Goal: Task Accomplishment & Management: Manage account settings

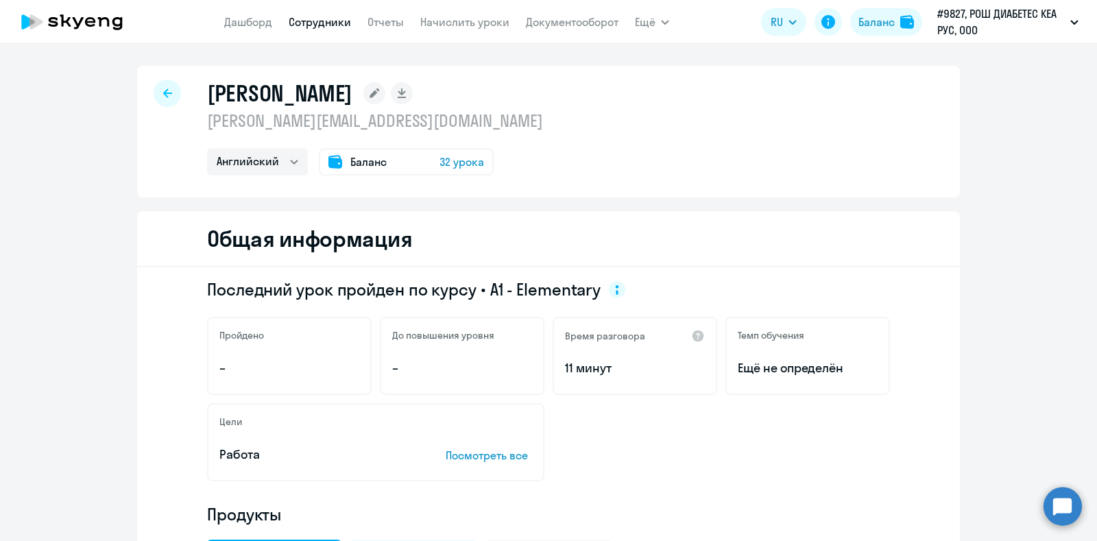
select select "english"
click at [168, 95] on div at bounding box center [167, 93] width 27 height 27
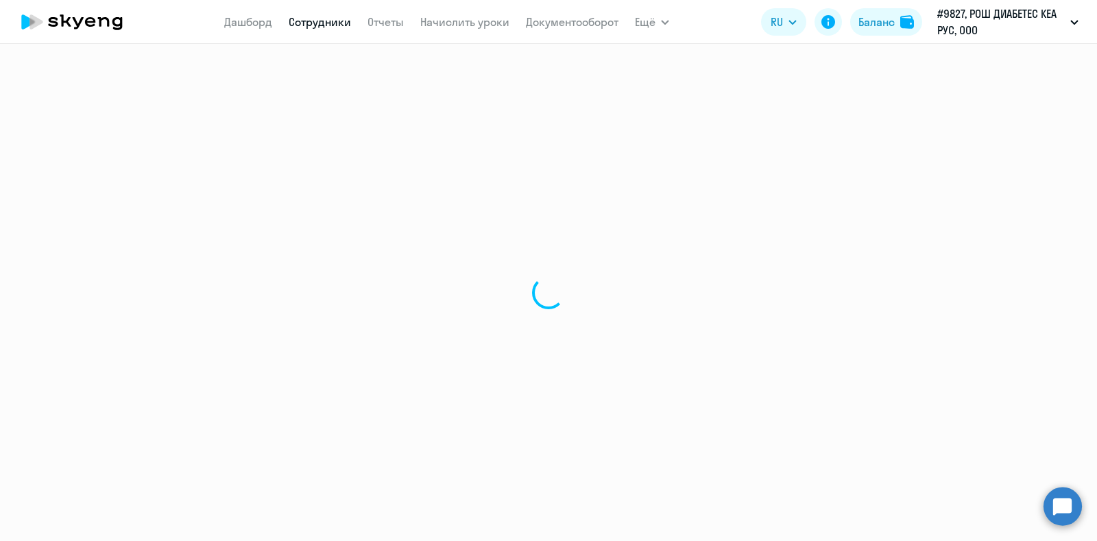
select select "30"
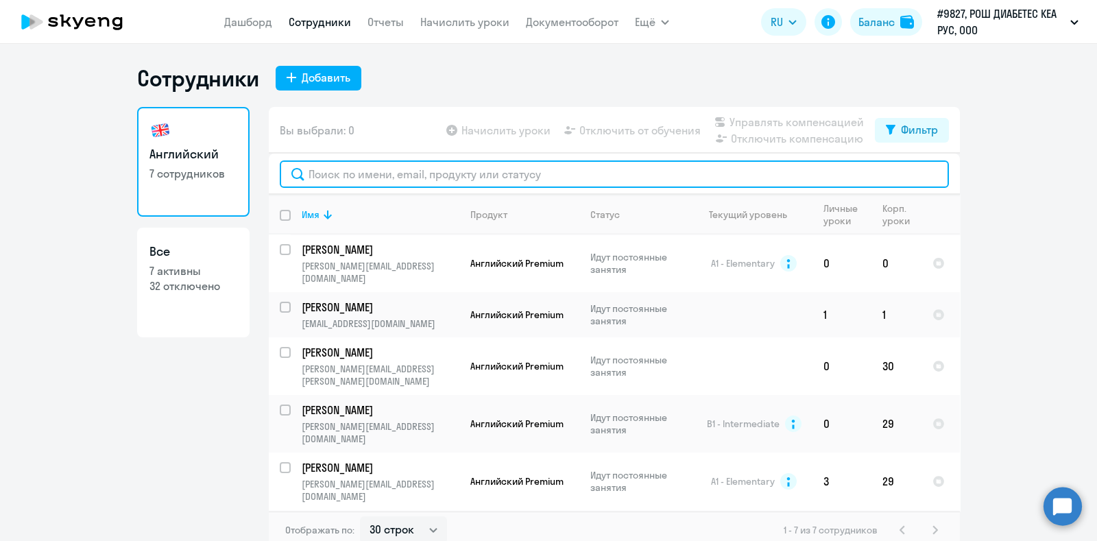
click at [344, 169] on input "text" at bounding box center [614, 173] width 669 height 27
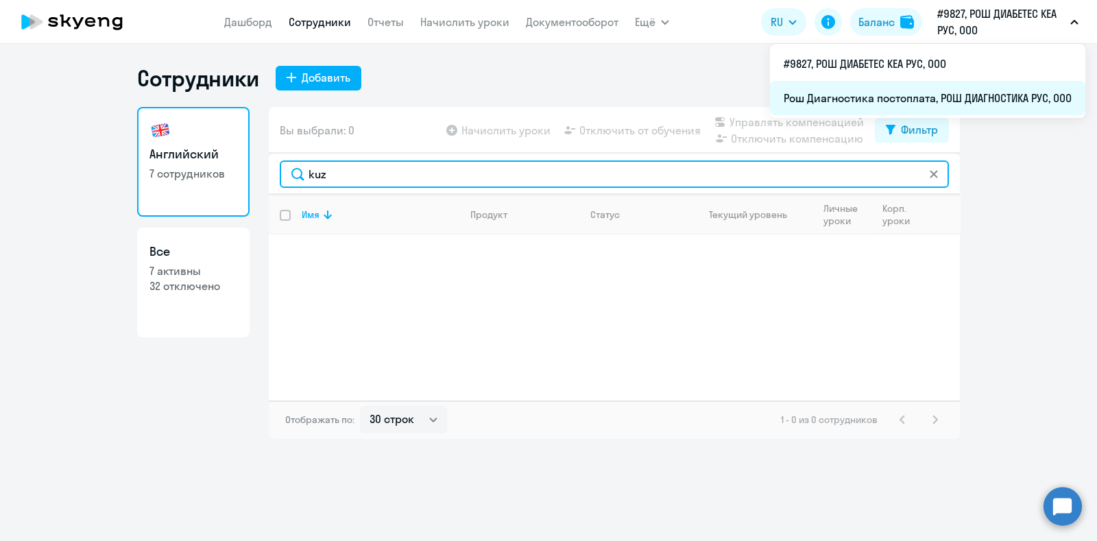
type input "kuz"
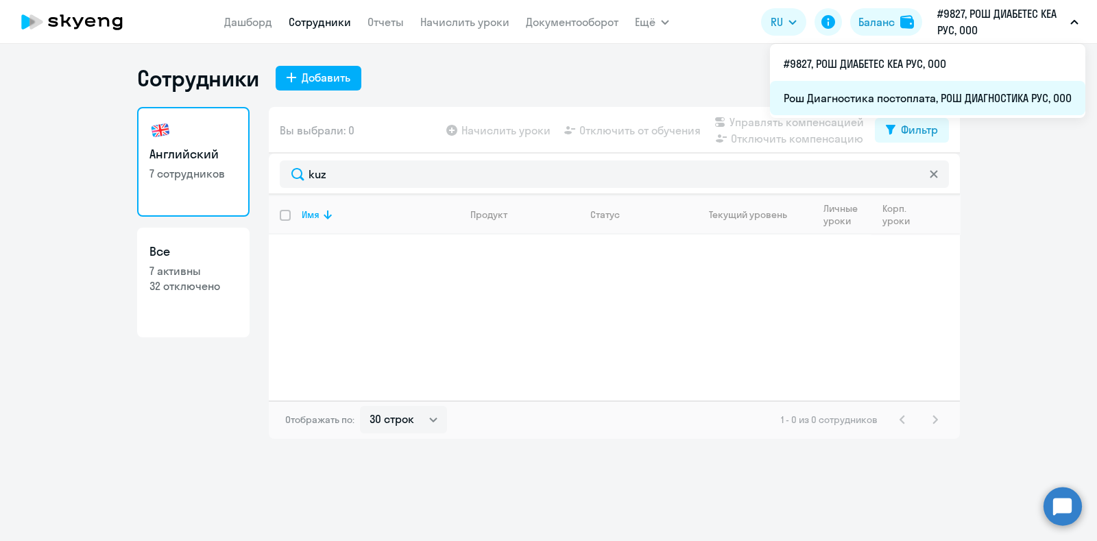
click at [946, 97] on li "Рош Диагностика постоплата, РОШ ДИАГНОСТИКА РУС, ООО" at bounding box center [927, 98] width 315 height 34
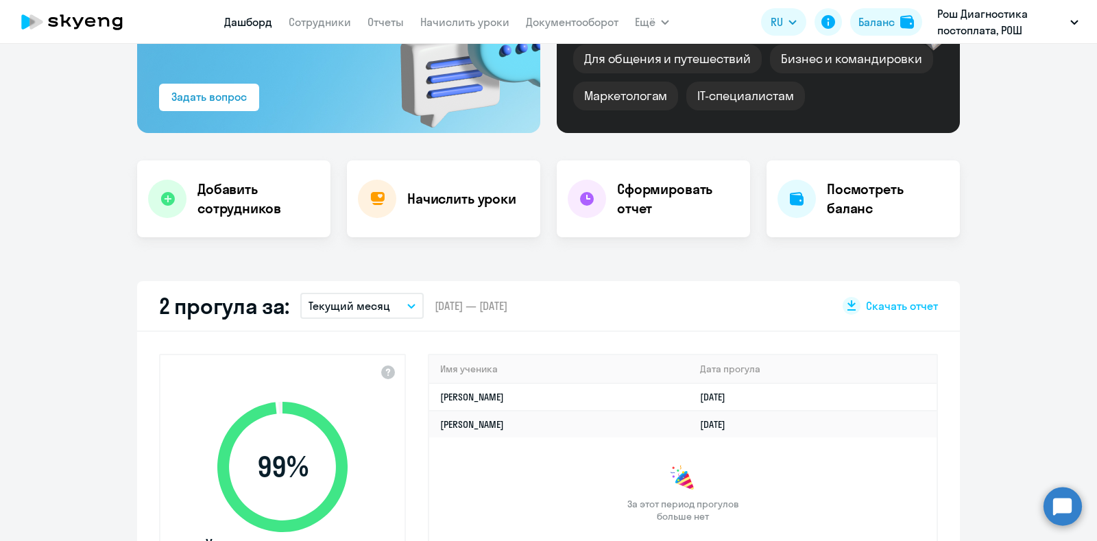
select select "30"
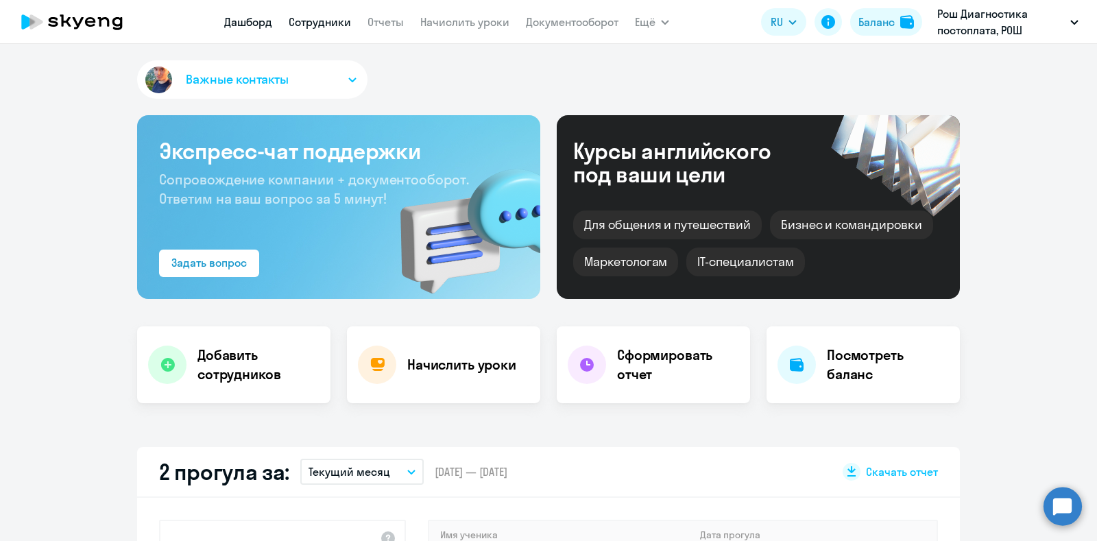
click at [326, 22] on link "Сотрудники" at bounding box center [320, 22] width 62 height 14
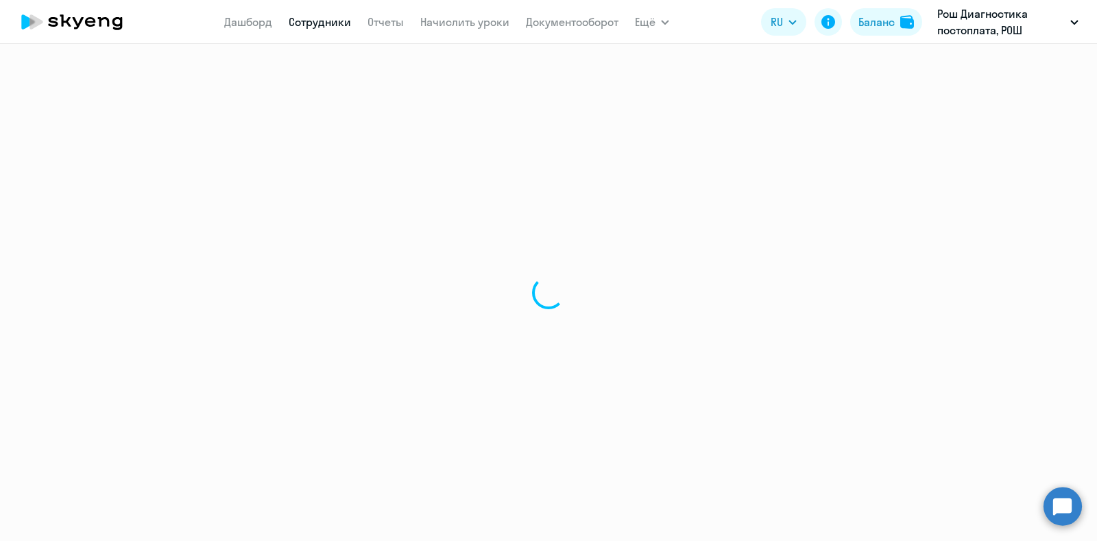
select select "30"
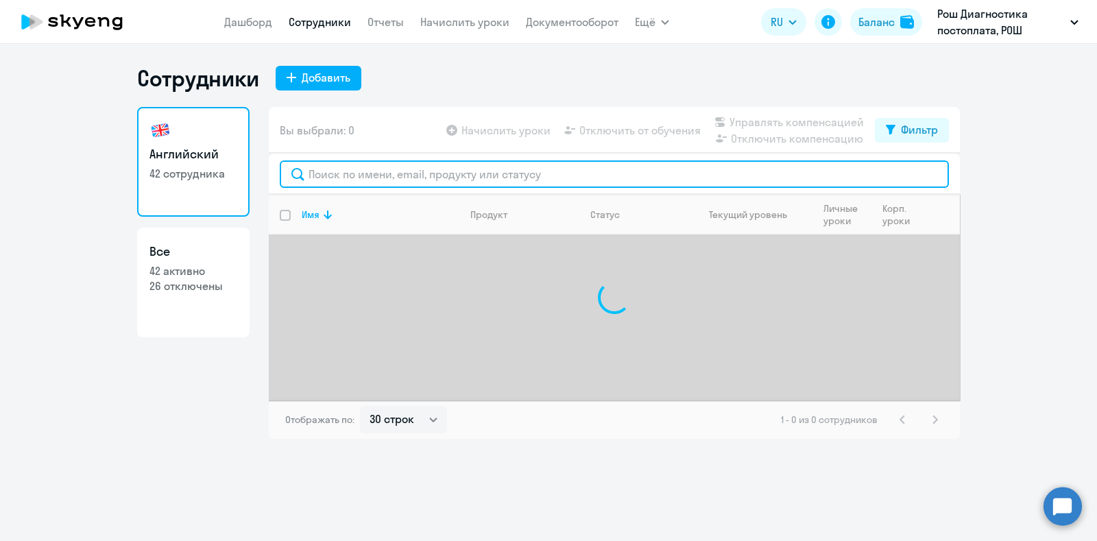
click at [346, 180] on input "text" at bounding box center [614, 173] width 669 height 27
type input "k"
type input "куз"
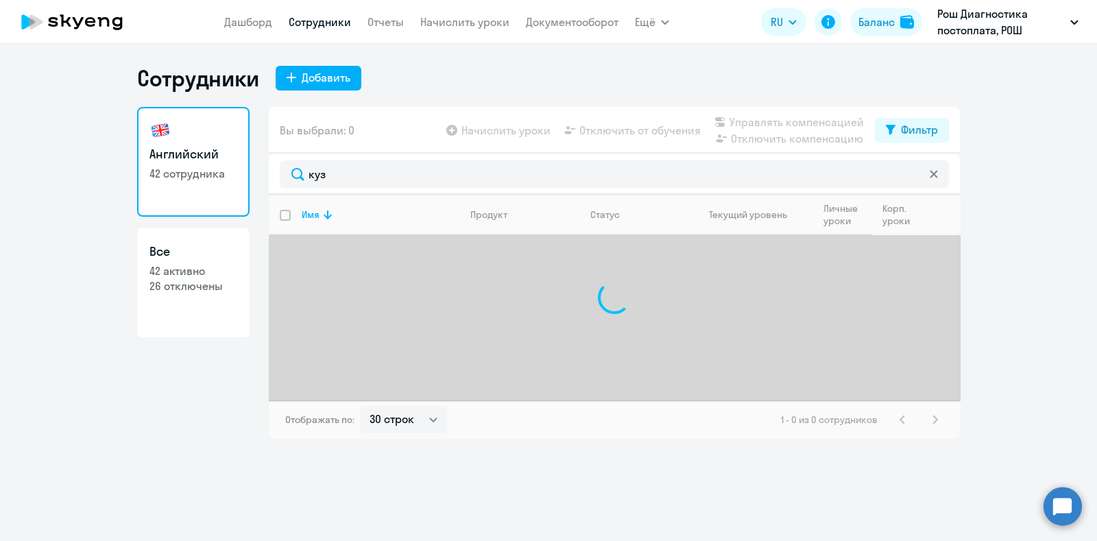
click at [228, 245] on h3 "Все" at bounding box center [193, 252] width 88 height 18
select select "30"
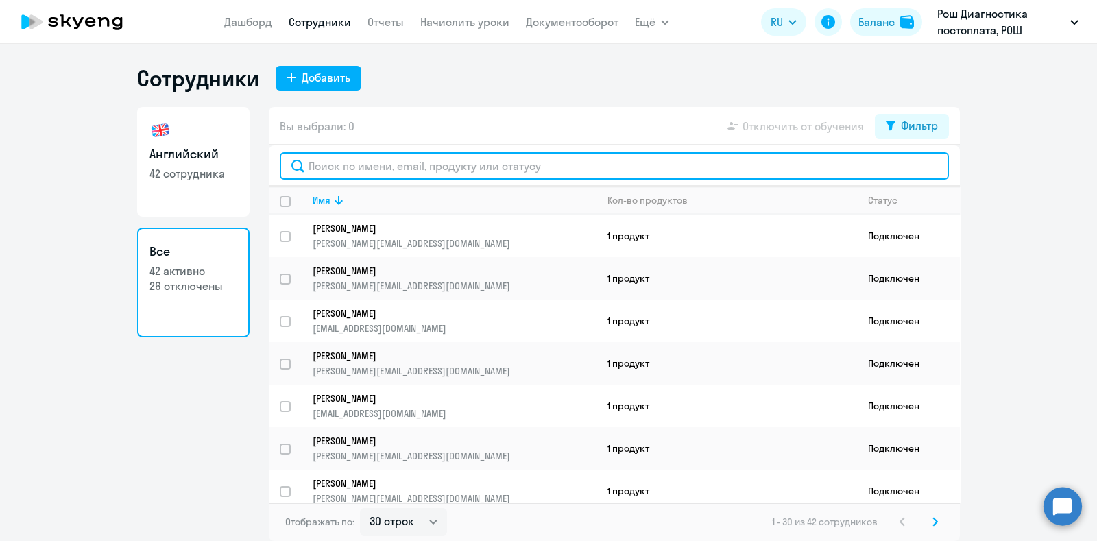
click at [357, 169] on input "text" at bounding box center [614, 165] width 669 height 27
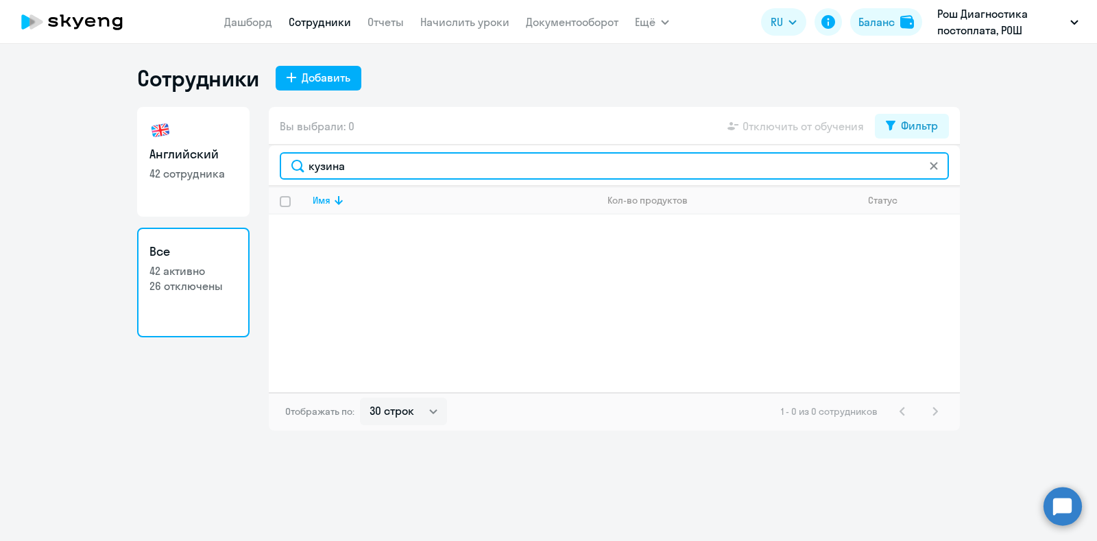
drag, startPoint x: 391, startPoint y: 167, endPoint x: 239, endPoint y: 157, distance: 152.5
click at [239, 157] on div "Английский 42 сотрудника Все 42 активно 26 отключены Вы выбрали: 0 Отключить от…" at bounding box center [548, 269] width 823 height 324
paste input "[EMAIL_ADDRESS][DOMAIN_NAME]"
type input "[EMAIL_ADDRESS][DOMAIN_NAME]"
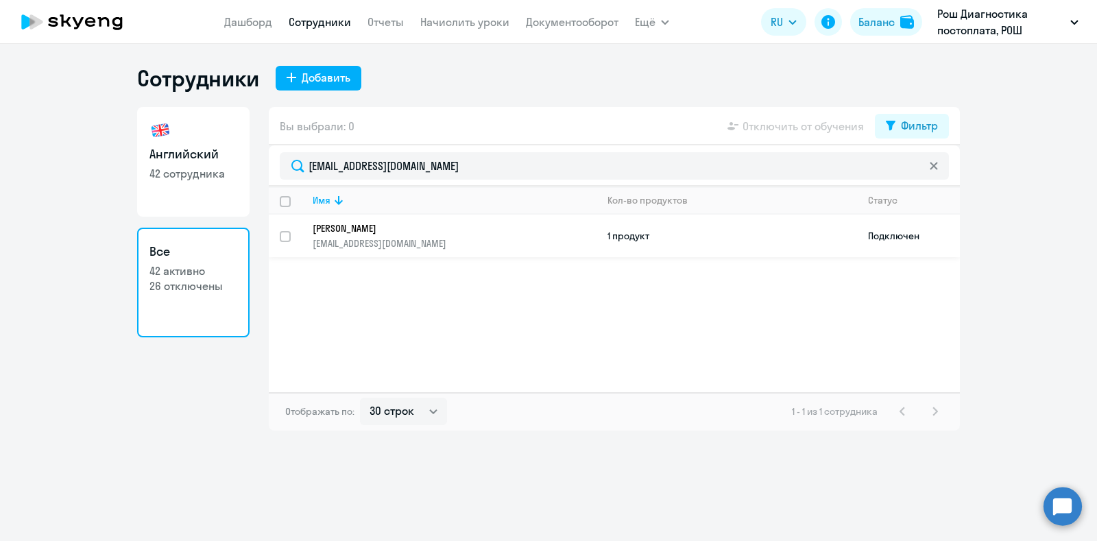
click at [285, 235] on input "select row 41570766" at bounding box center [293, 244] width 27 height 27
checkbox input "true"
click at [440, 27] on link "Начислить уроки" at bounding box center [464, 22] width 89 height 14
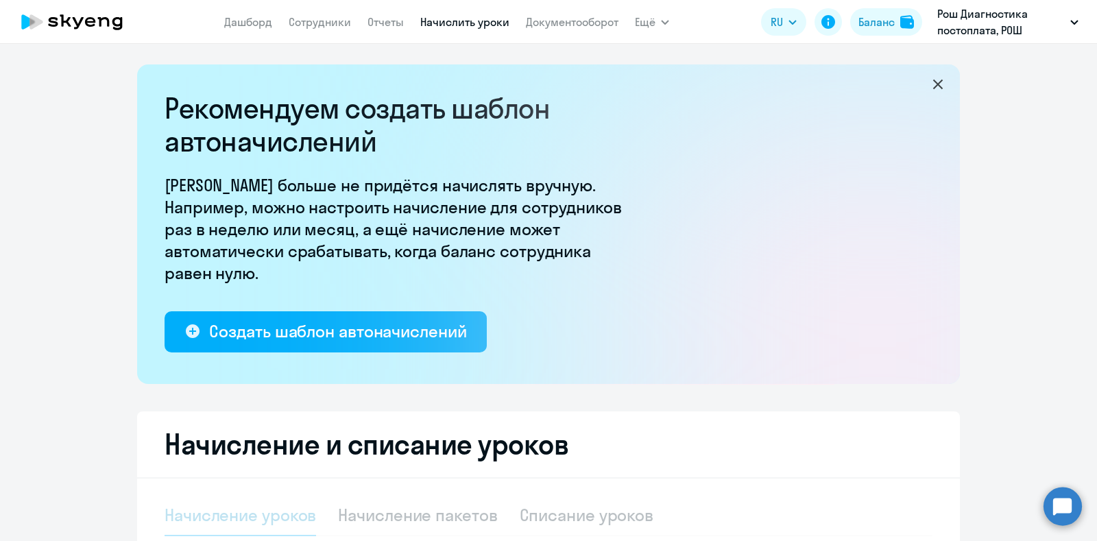
select select "10"
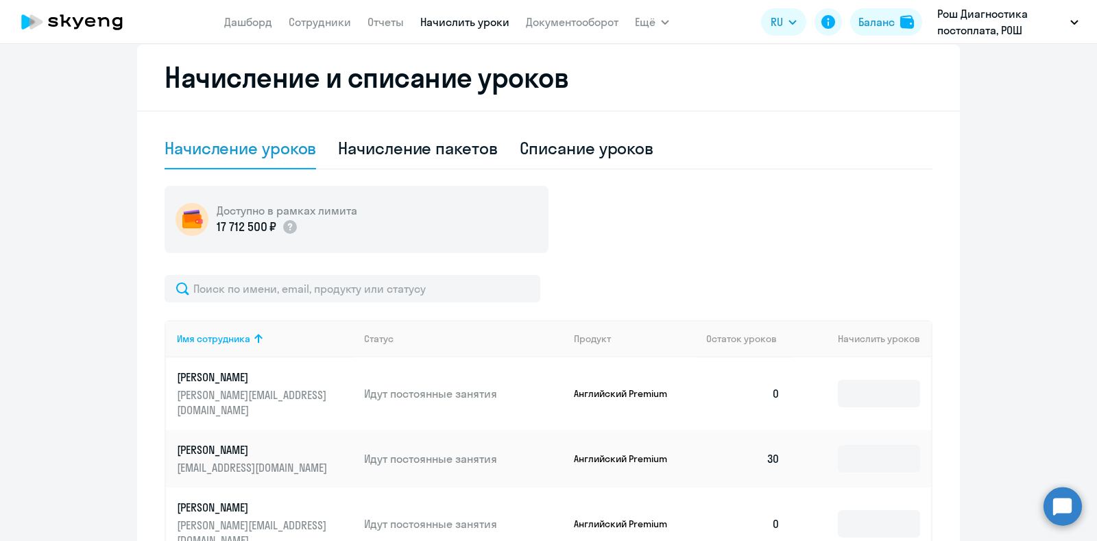
scroll to position [428, 0]
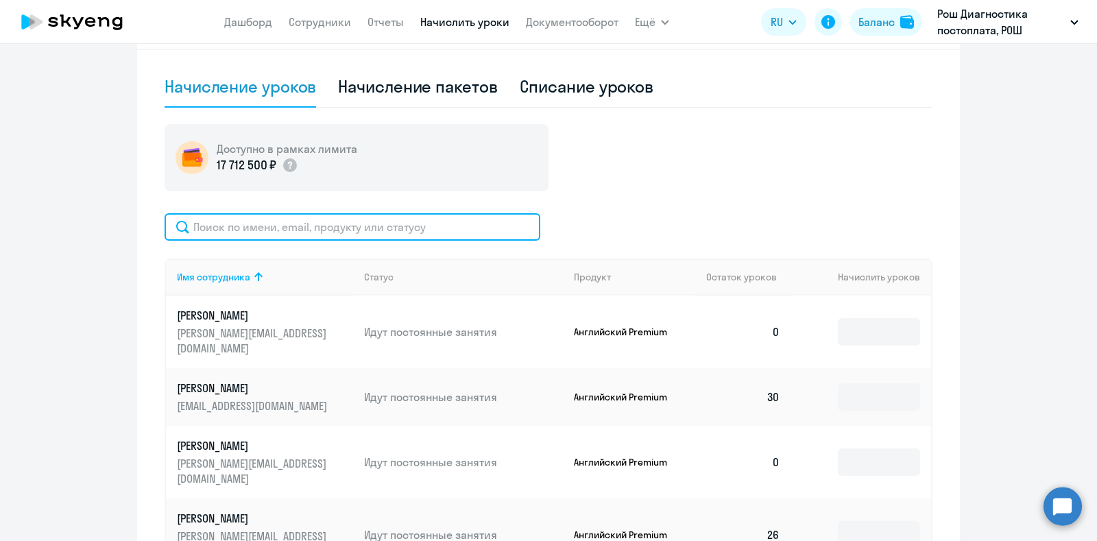
click at [319, 229] on input "text" at bounding box center [353, 226] width 376 height 27
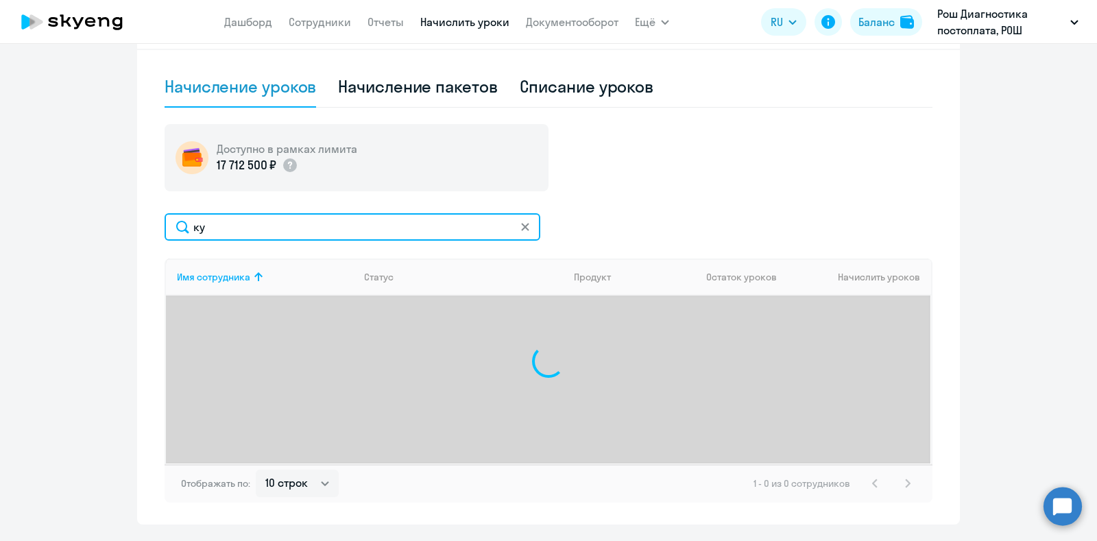
type input "к"
paste input "[EMAIL_ADDRESS][DOMAIN_NAME]"
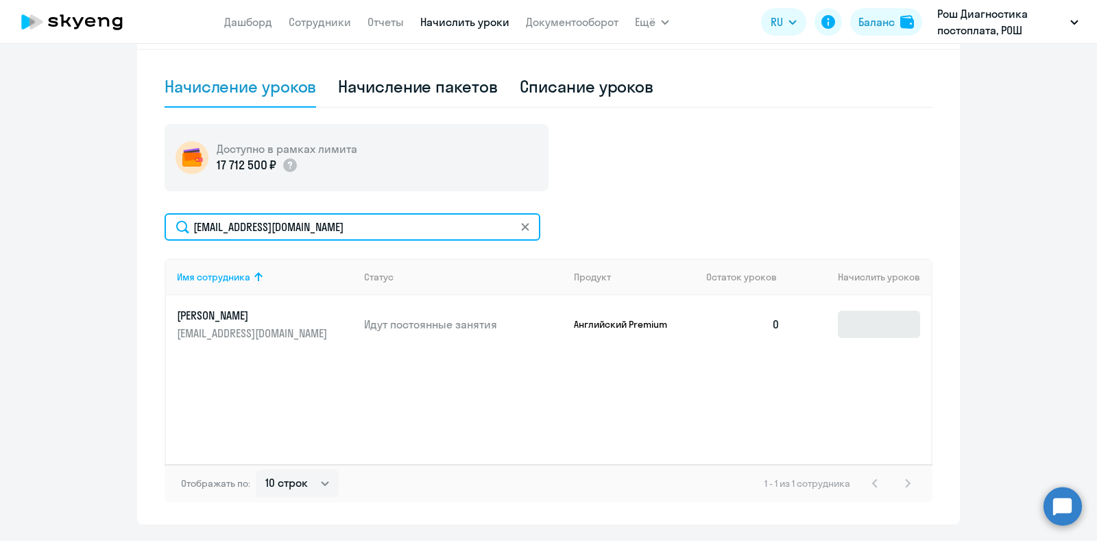
type input "[EMAIL_ADDRESS][DOMAIN_NAME]"
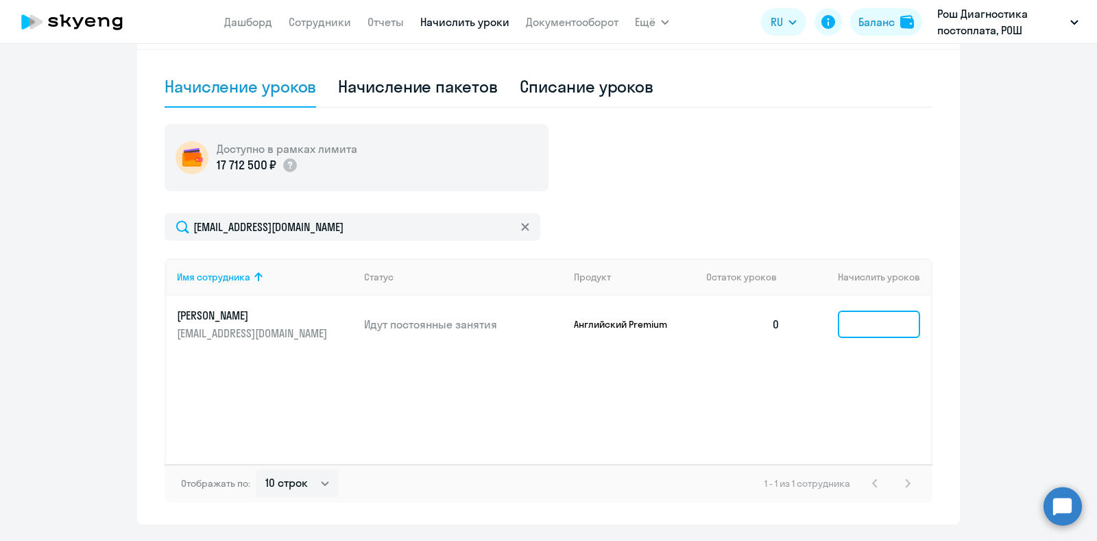
click at [854, 322] on input at bounding box center [879, 324] width 82 height 27
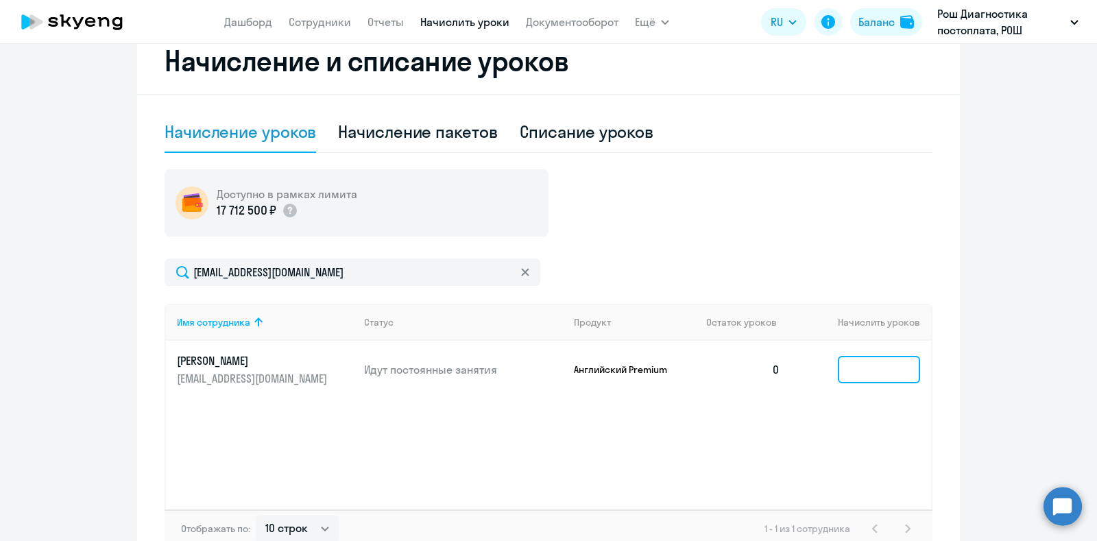
scroll to position [466, 0]
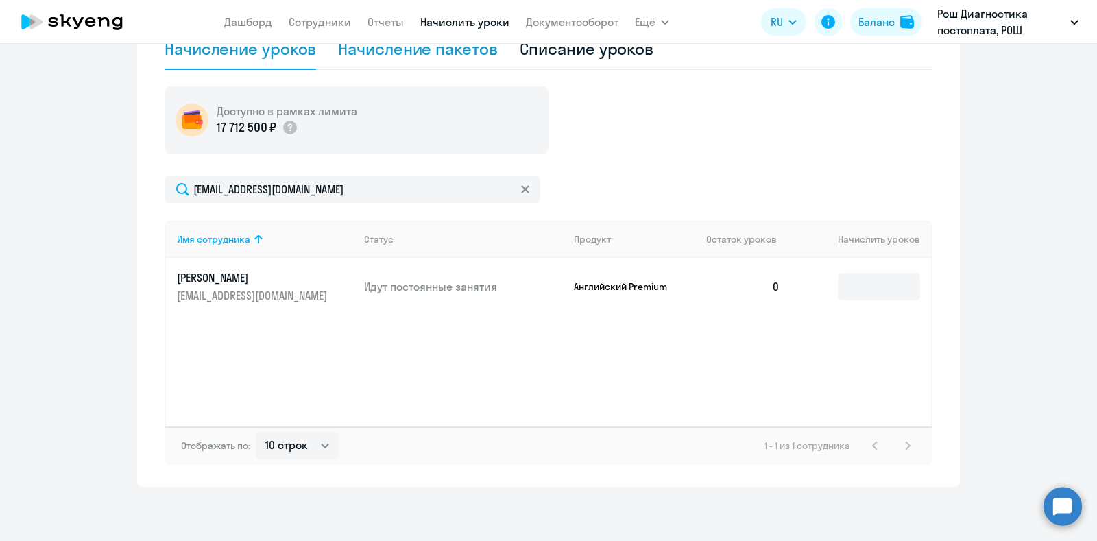
click at [439, 51] on div "Начисление пакетов" at bounding box center [417, 49] width 159 height 22
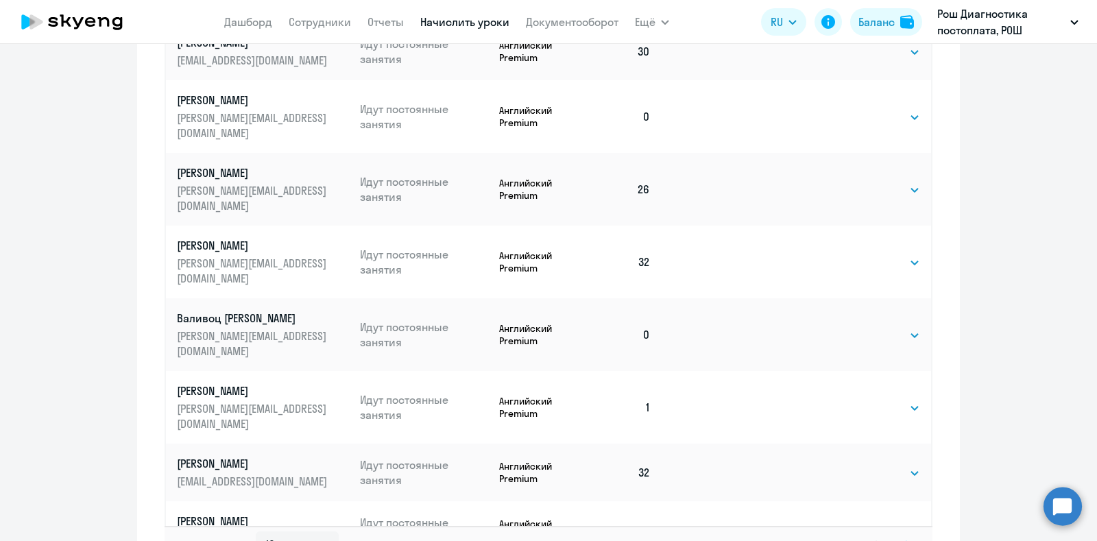
scroll to position [886, 0]
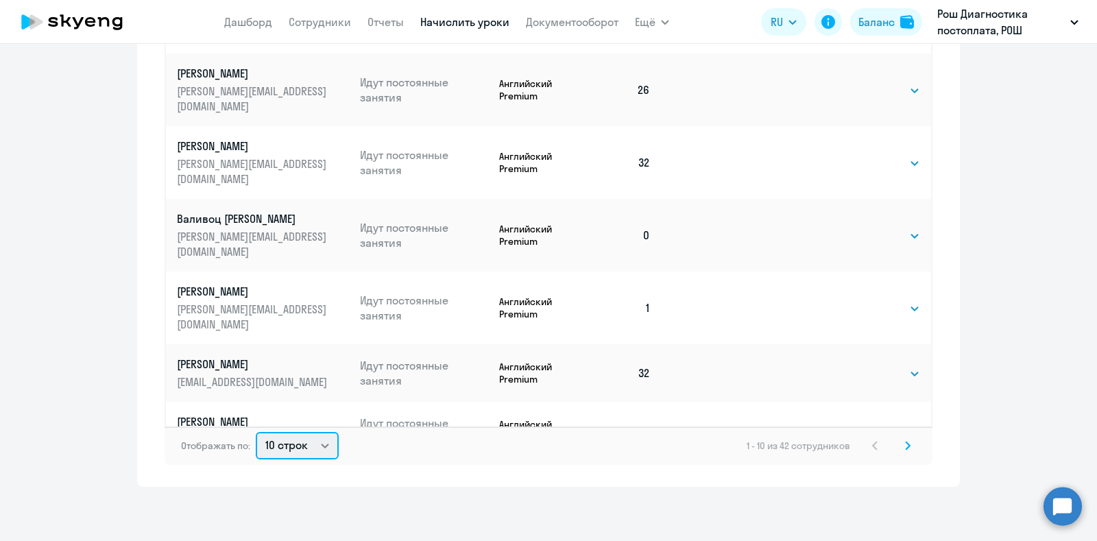
click at [318, 444] on select "10 строк 30 строк 50 строк" at bounding box center [297, 445] width 83 height 27
select select "50"
click at [256, 432] on select "10 строк 30 строк 50 строк" at bounding box center [297, 445] width 83 height 27
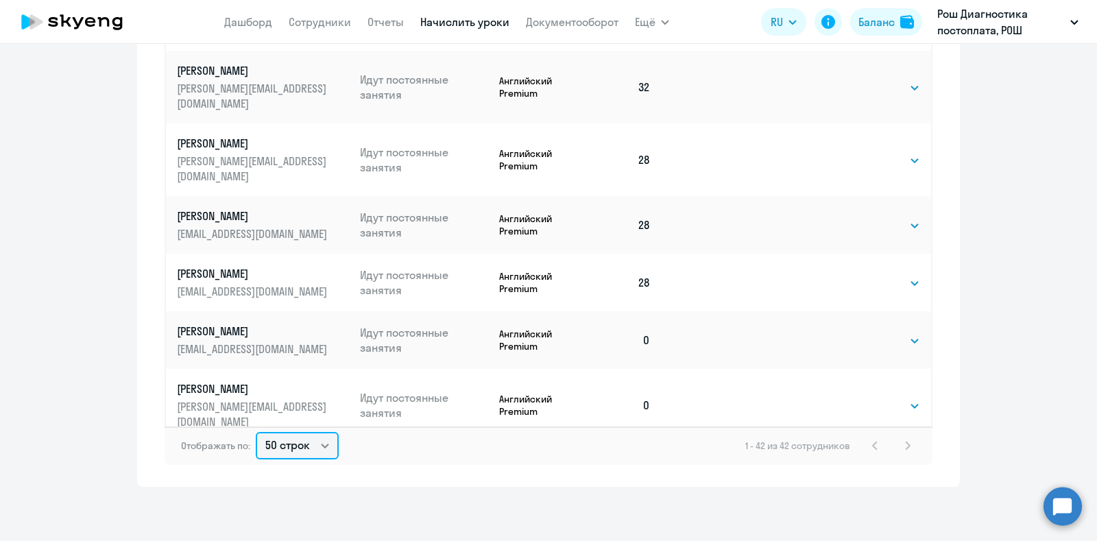
scroll to position [514, 0]
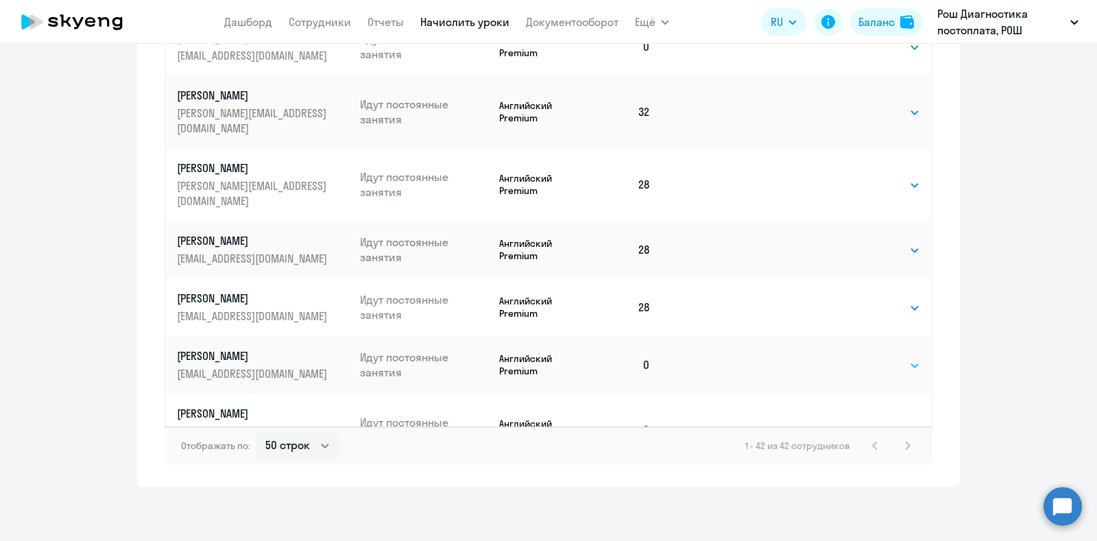
click at [890, 357] on select "Выбрать 4 8 16 32 64" at bounding box center [892, 365] width 56 height 16
select select "32"
click at [864, 357] on select "Выбрать 4 8 16 32 64" at bounding box center [892, 365] width 56 height 16
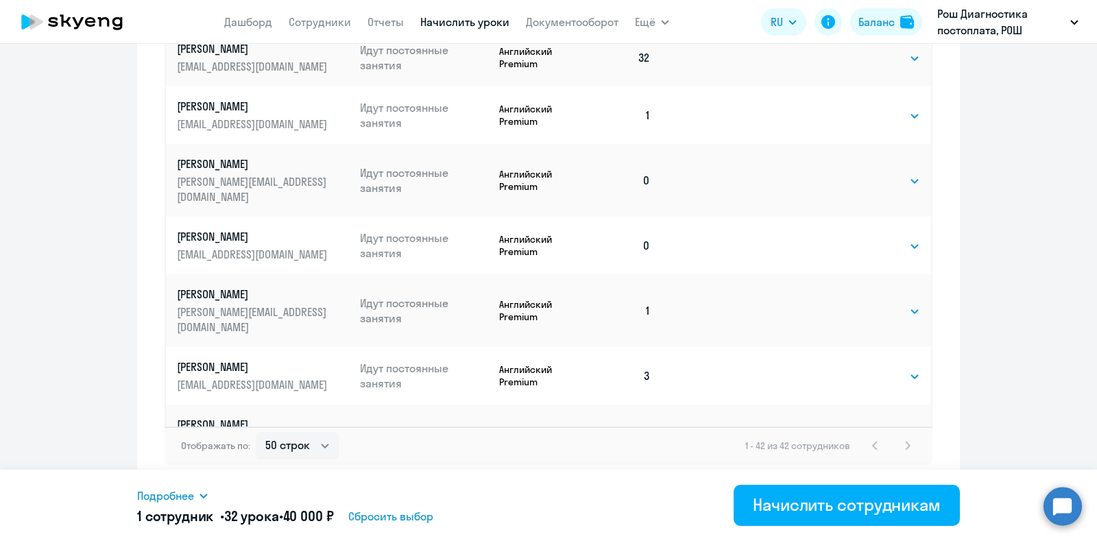
scroll to position [1842, 0]
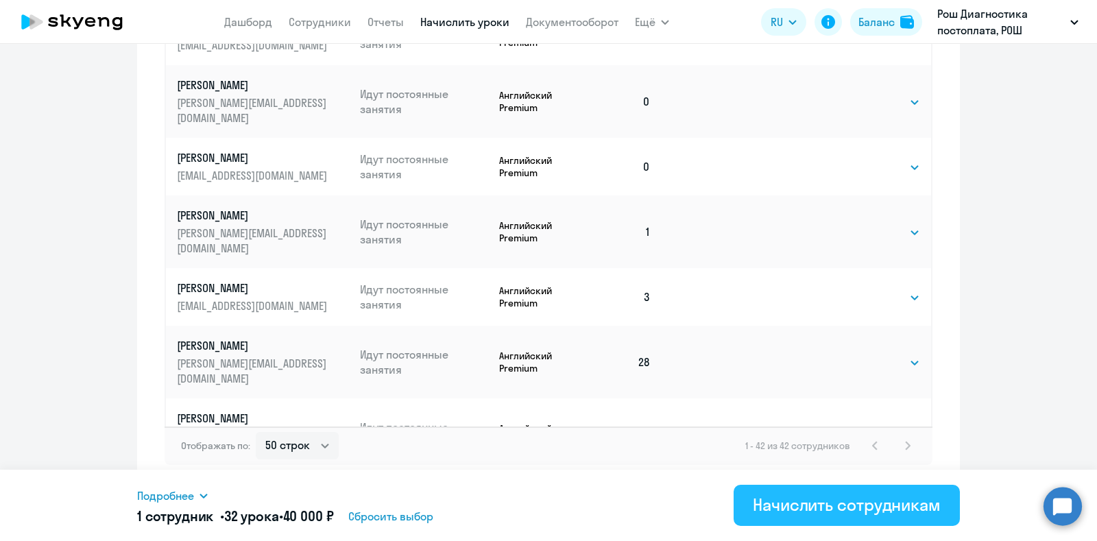
click at [784, 503] on div "Начислить сотрудникам" at bounding box center [847, 505] width 188 height 22
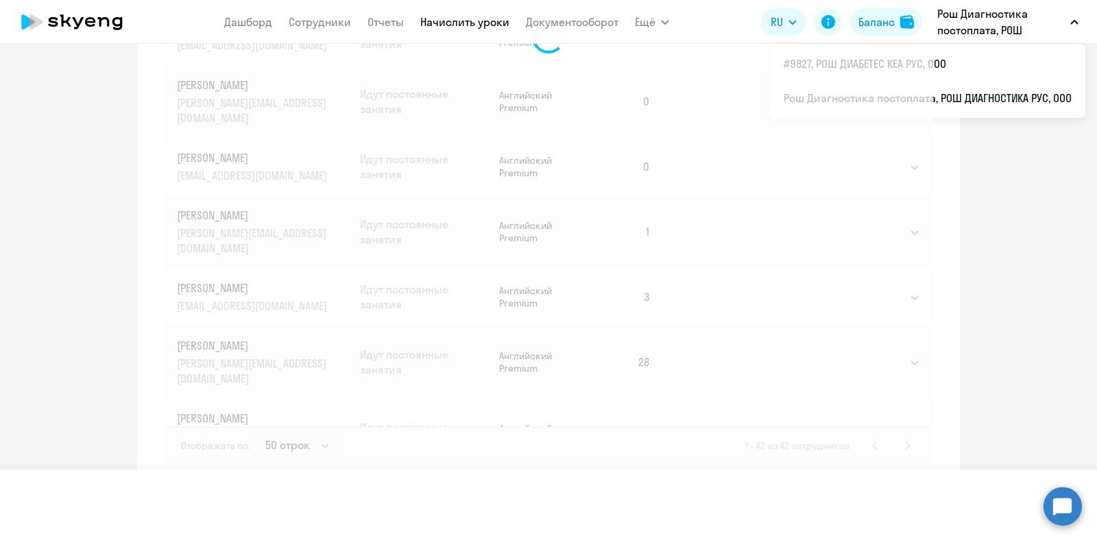
select select
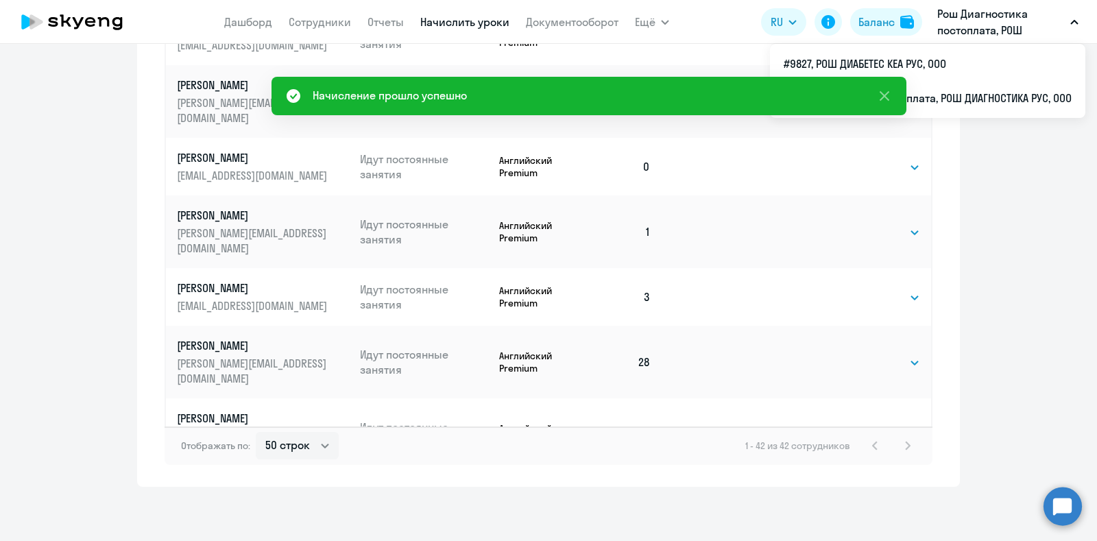
scroll to position [0, 0]
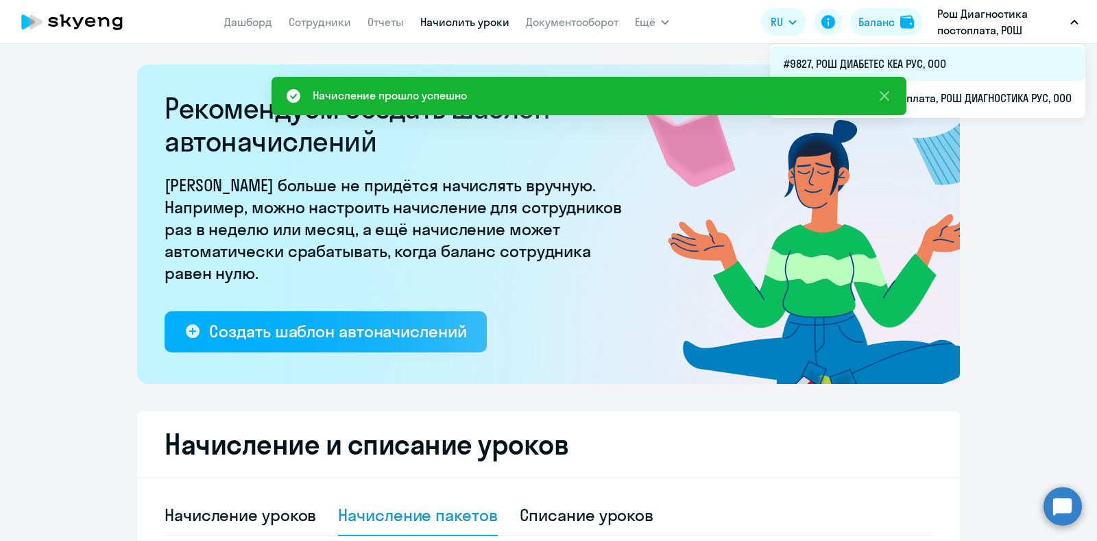
click at [929, 59] on li "#9827, РОШ ДИАБЕТЕС КЕА РУС, ООО" at bounding box center [927, 64] width 315 height 34
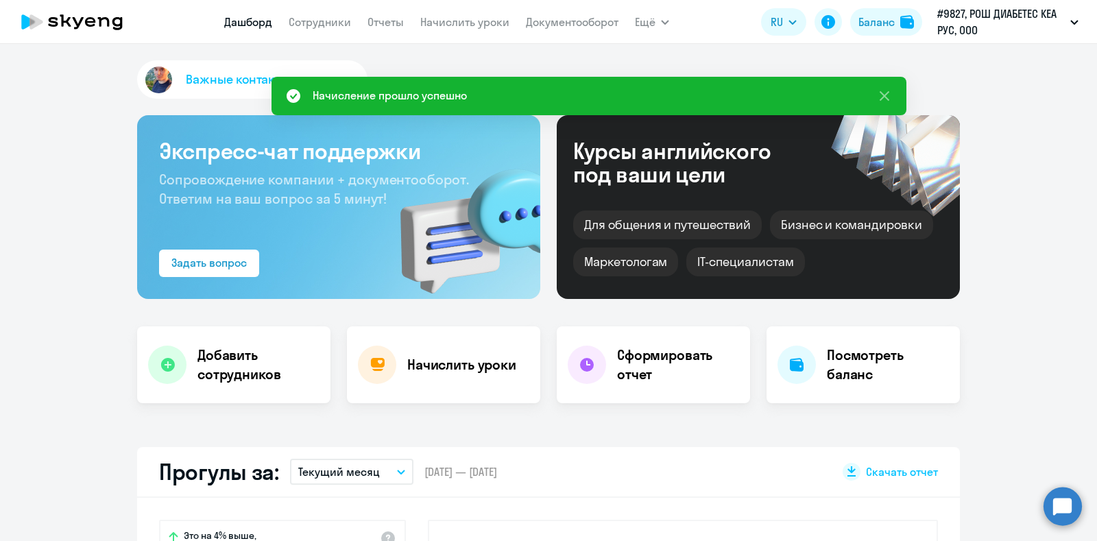
select select "30"
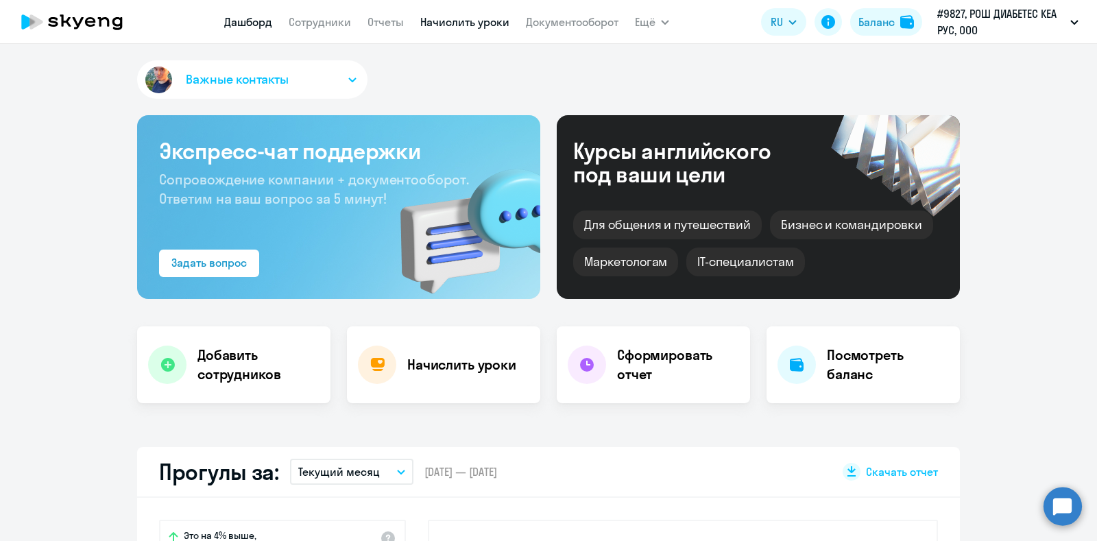
click at [435, 23] on link "Начислить уроки" at bounding box center [464, 22] width 89 height 14
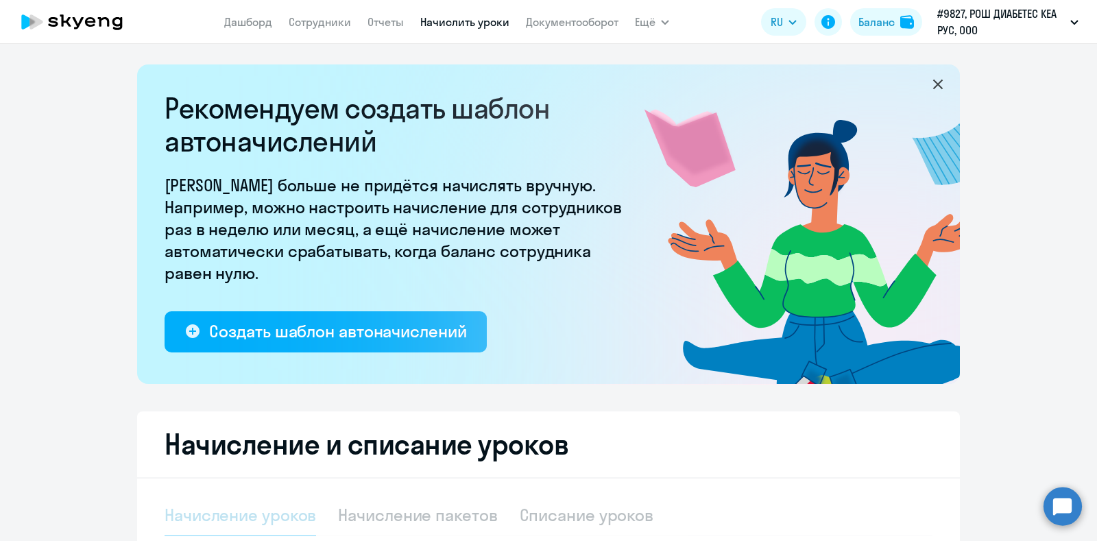
select select "10"
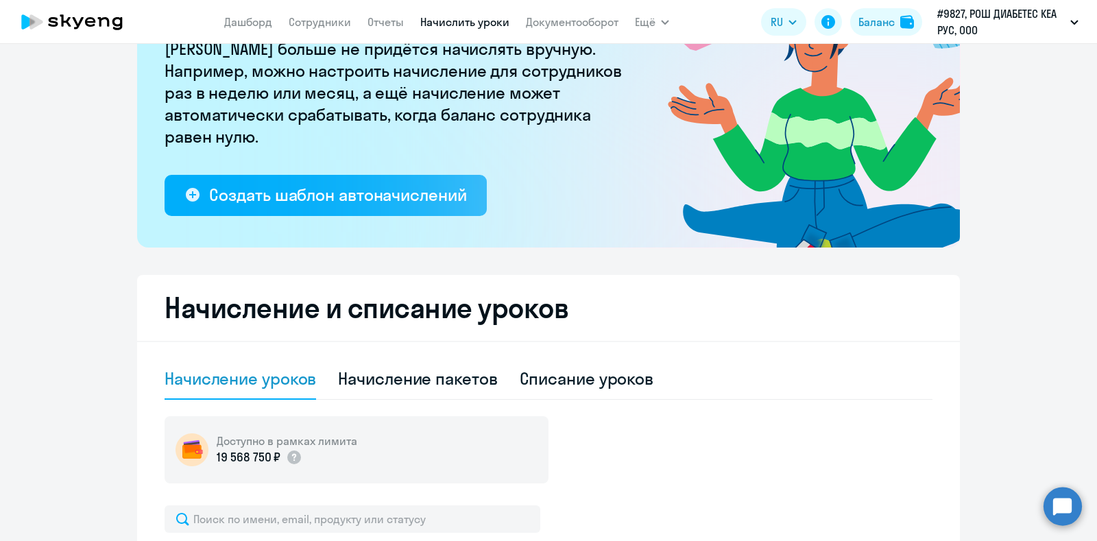
scroll to position [257, 0]
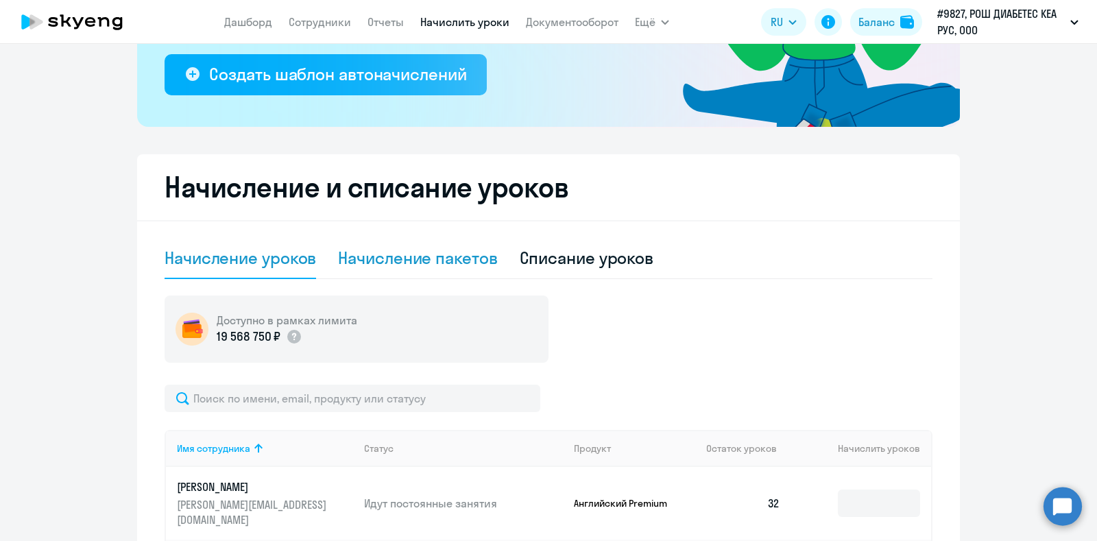
click at [399, 261] on div "Начисление пакетов" at bounding box center [417, 258] width 159 height 22
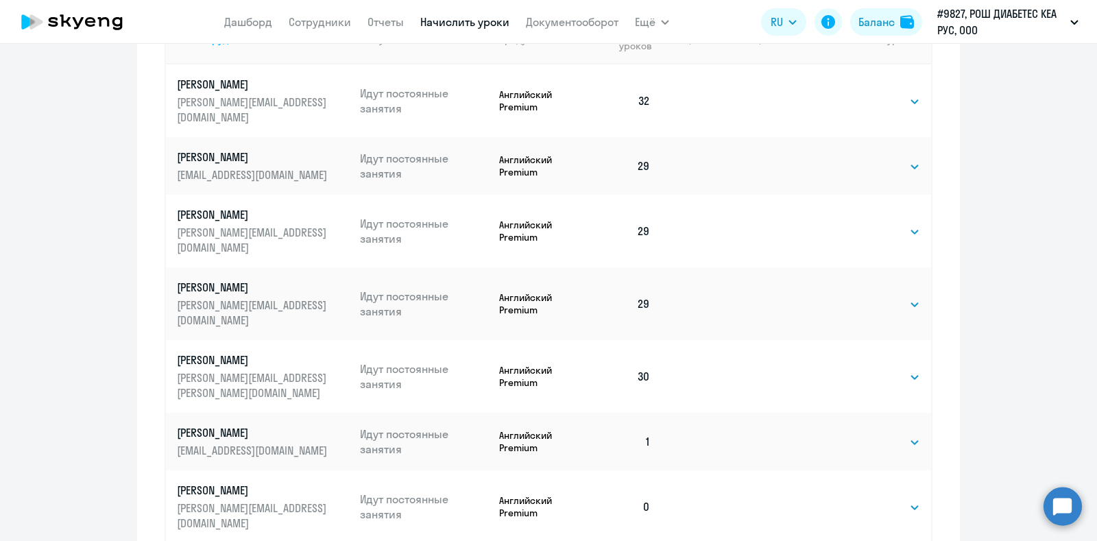
scroll to position [685, 0]
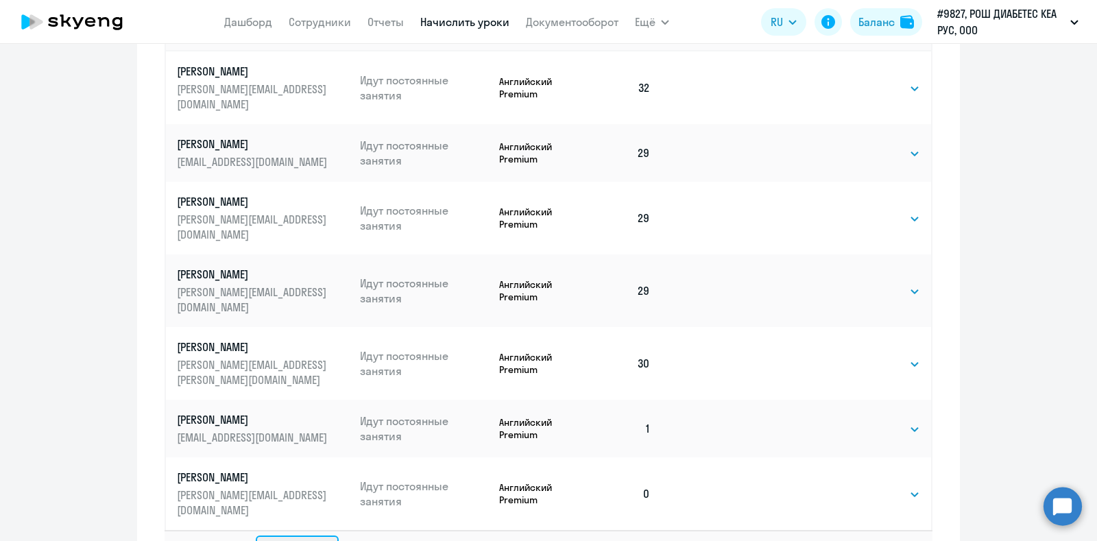
click at [317, 535] on select "10 строк 30 строк 50 строк" at bounding box center [297, 548] width 83 height 27
click at [314, 535] on select "10 строк 30 строк 50 строк" at bounding box center [297, 548] width 83 height 27
click at [310, 535] on select "10 строк 30 строк 50 строк" at bounding box center [297, 548] width 83 height 27
select select "50"
click at [256, 535] on select "10 строк 30 строк 50 строк" at bounding box center [297, 548] width 83 height 27
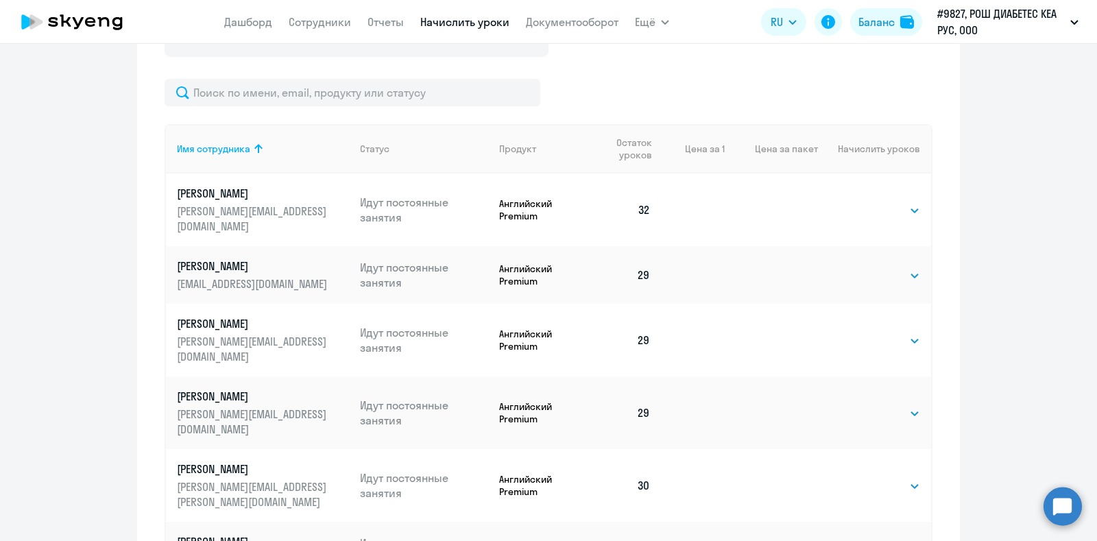
scroll to position [456, 0]
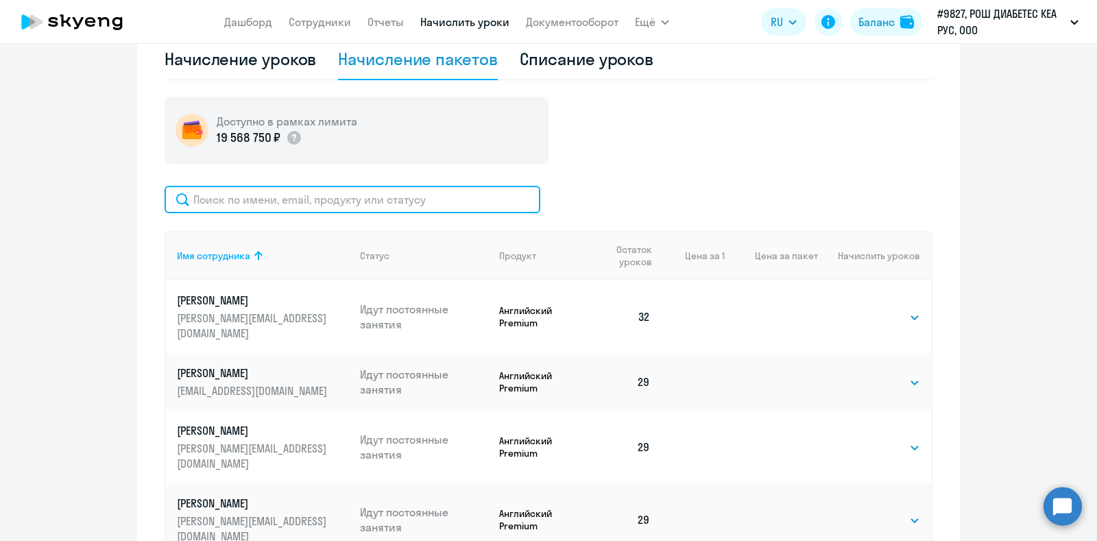
click at [288, 208] on input "text" at bounding box center [353, 199] width 376 height 27
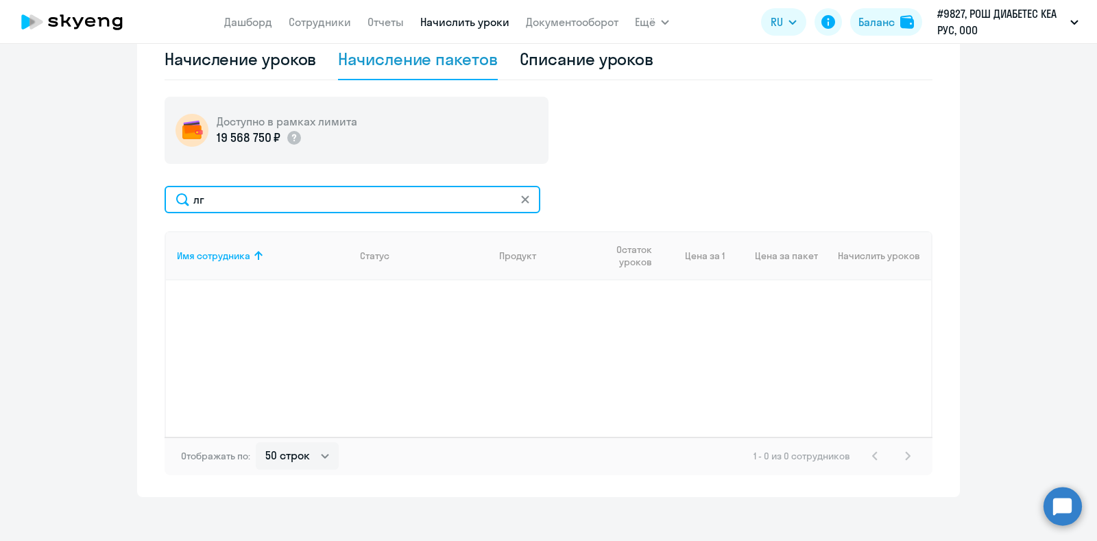
type input "л"
drag, startPoint x: 257, startPoint y: 200, endPoint x: 178, endPoint y: 196, distance: 78.9
click at [178, 196] on input "kuz" at bounding box center [353, 199] width 376 height 27
paste input "[PERSON_NAME][EMAIL_ADDRESS][DOMAIN_NAME]"
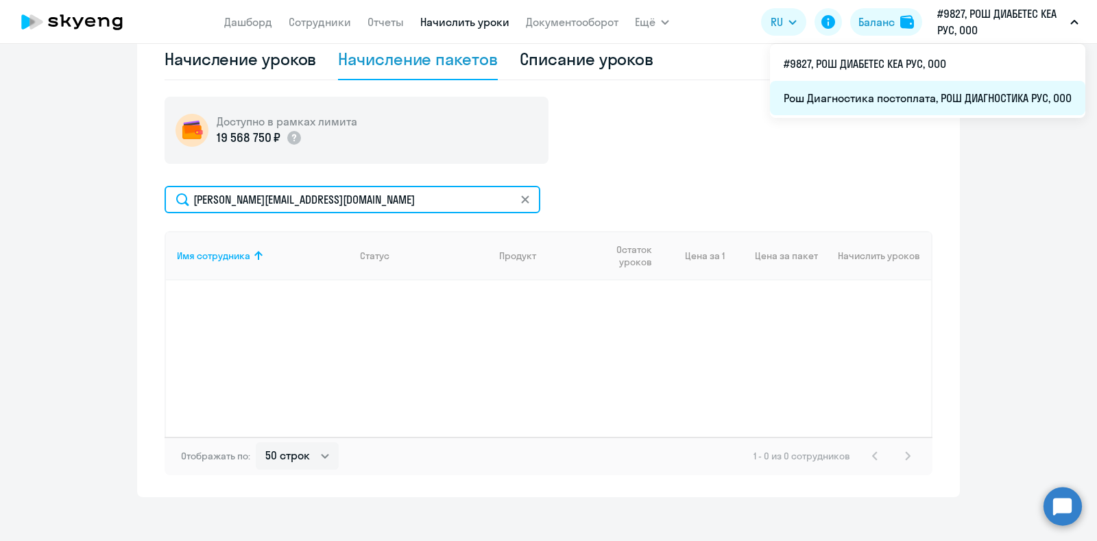
type input "[PERSON_NAME][EMAIL_ADDRESS][DOMAIN_NAME]"
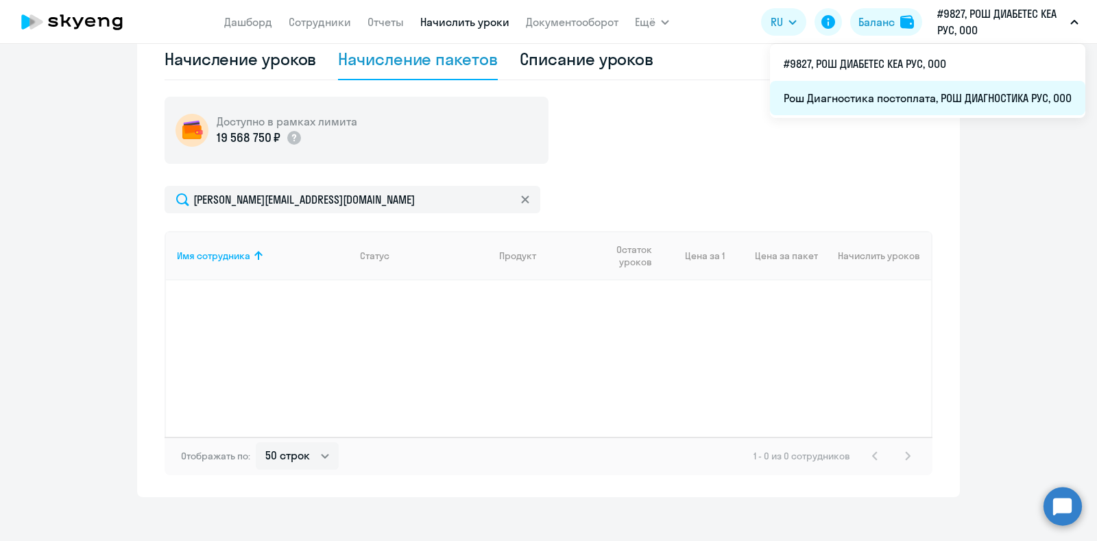
click at [948, 103] on li "Рош Диагностика постоплата, РОШ ДИАГНОСТИКА РУС, ООО" at bounding box center [927, 98] width 315 height 34
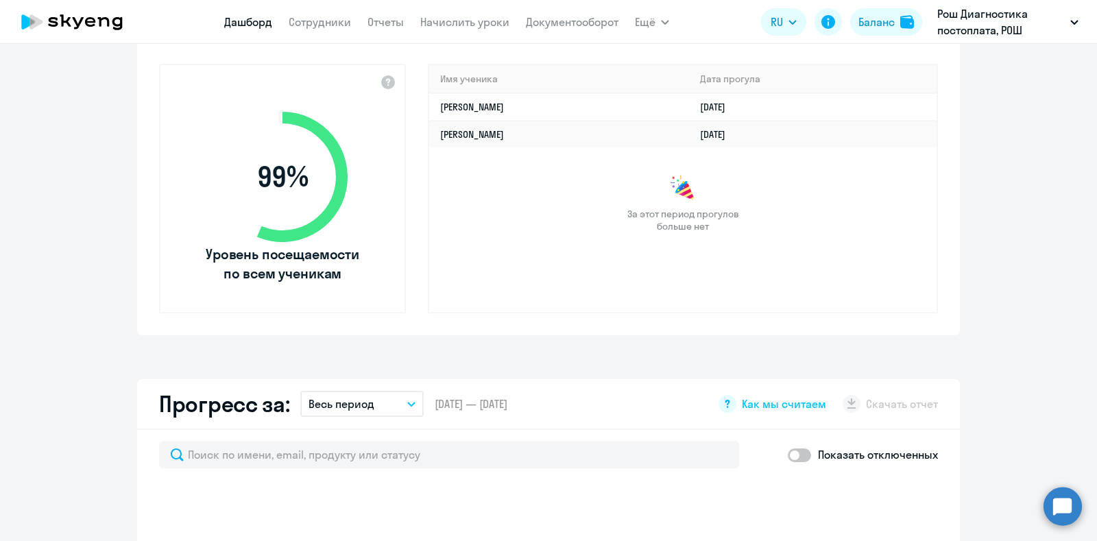
select select "30"
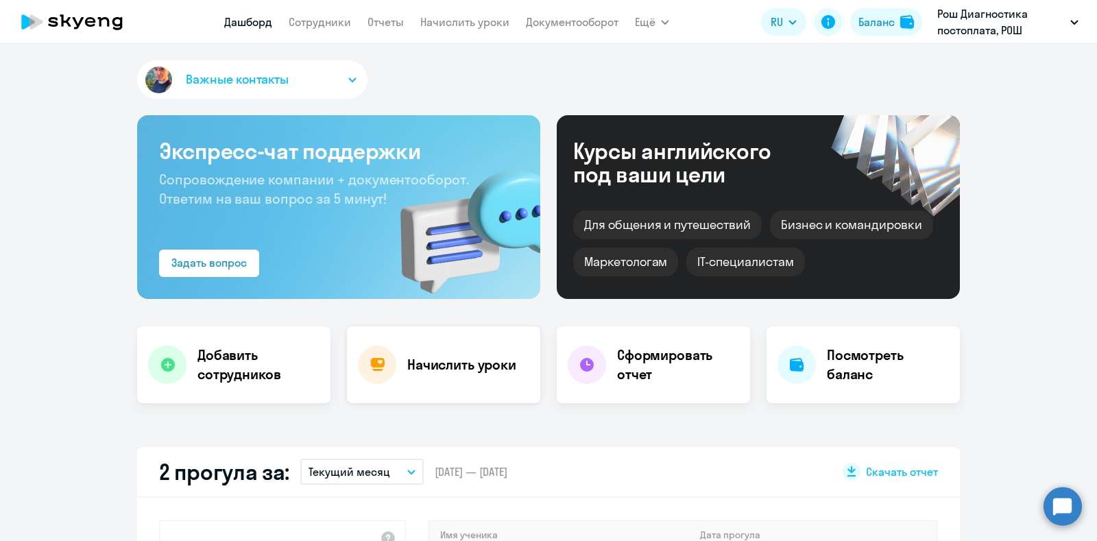
click at [431, 367] on h4 "Начислить уроки" at bounding box center [461, 364] width 109 height 19
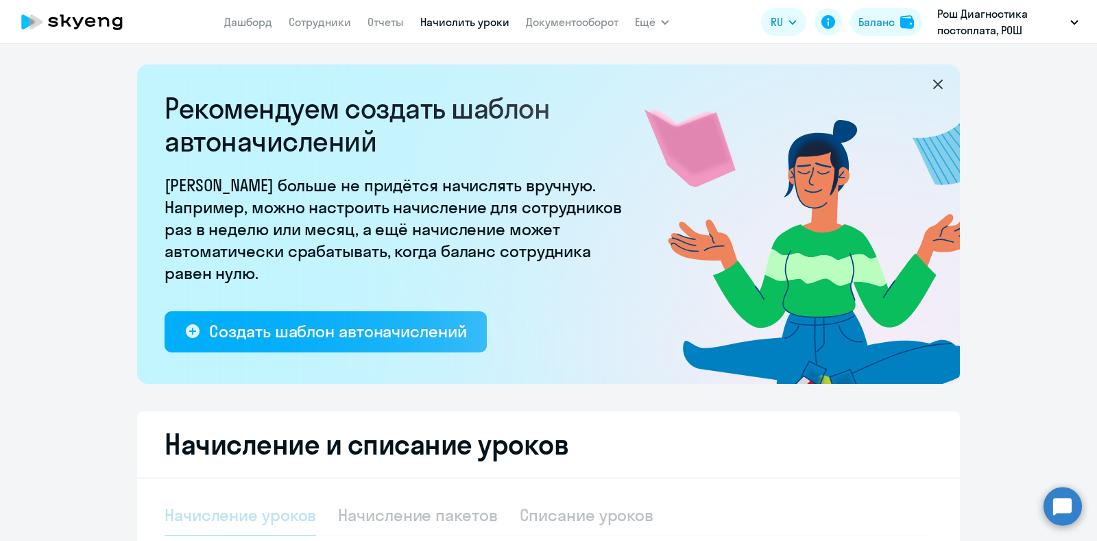
select select "10"
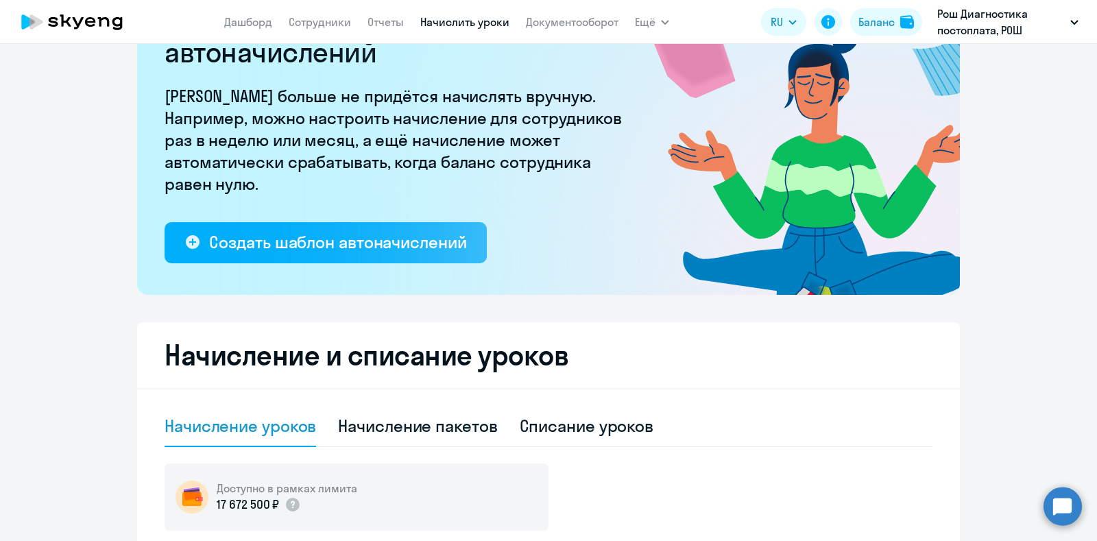
scroll to position [171, 0]
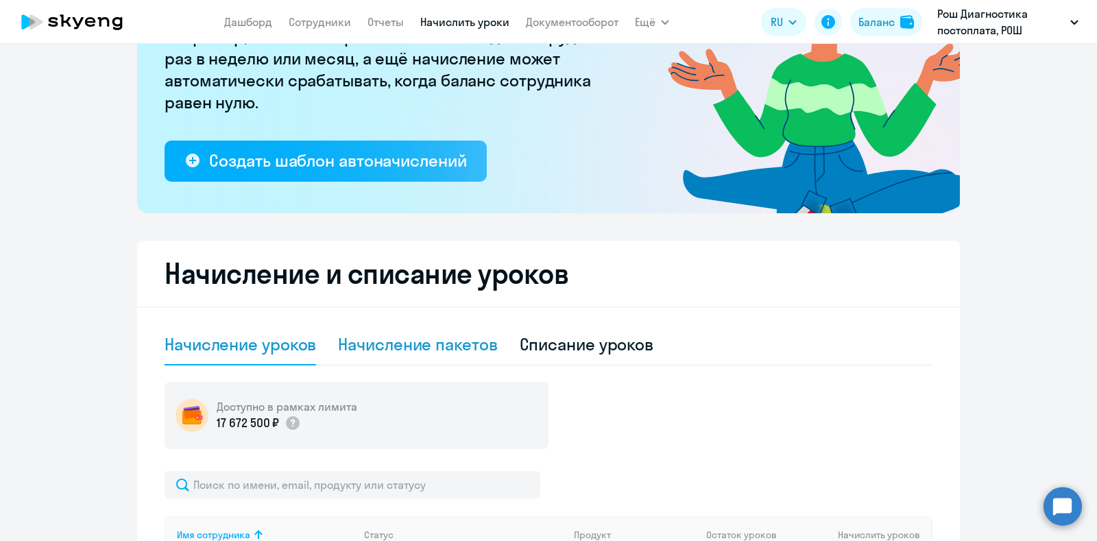
click at [391, 334] on div "Начисление пакетов" at bounding box center [417, 344] width 159 height 22
select select "10"
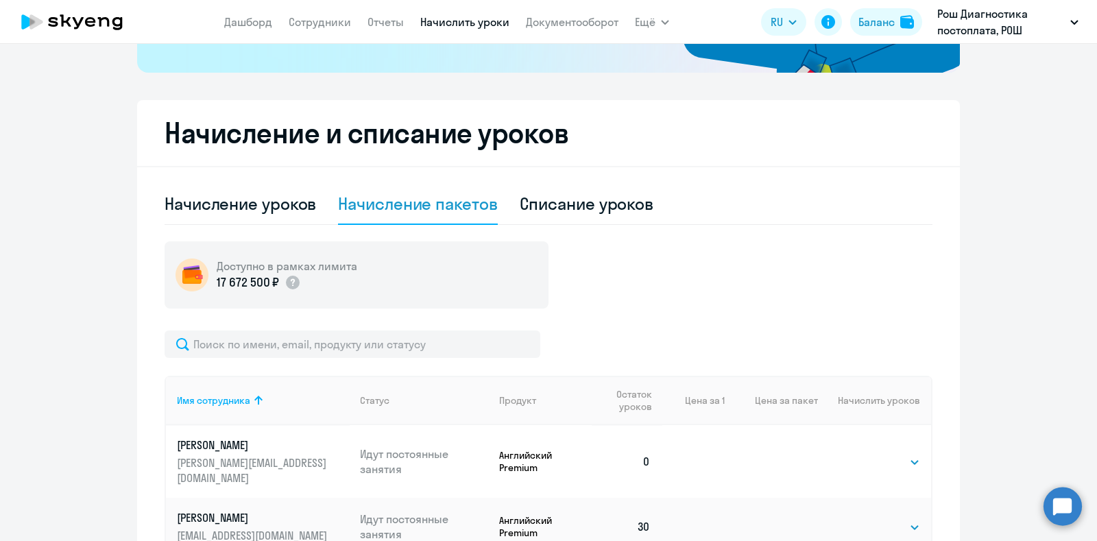
scroll to position [428, 0]
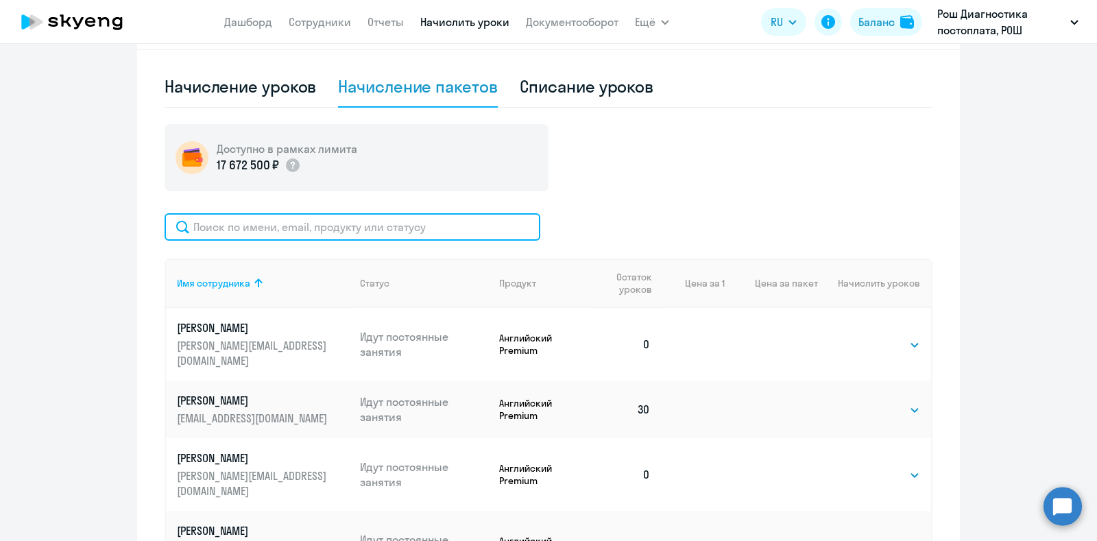
click at [281, 230] on input "text" at bounding box center [353, 226] width 376 height 27
paste input "[PERSON_NAME][EMAIL_ADDRESS][DOMAIN_NAME]"
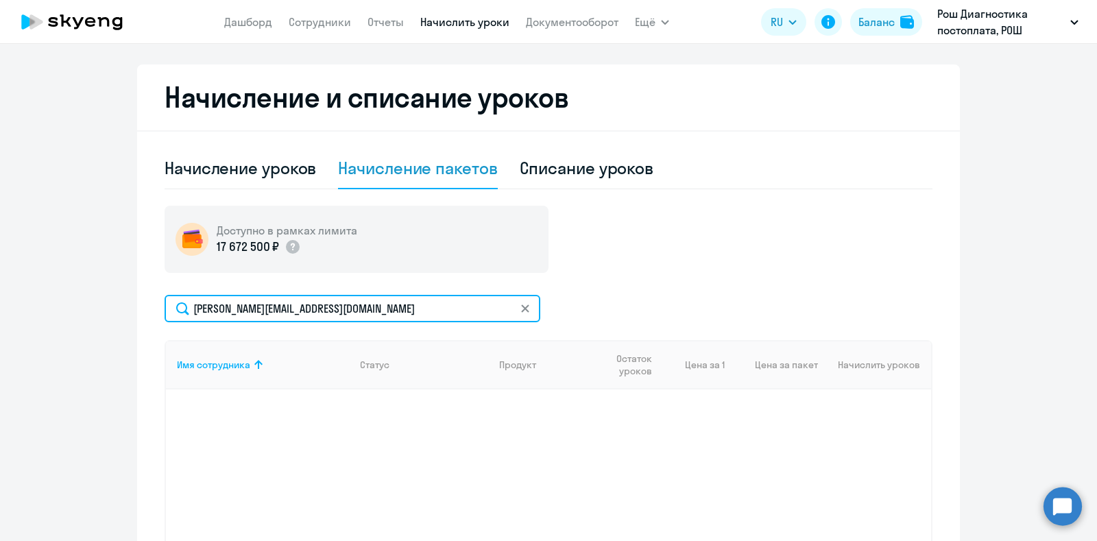
scroll to position [295, 0]
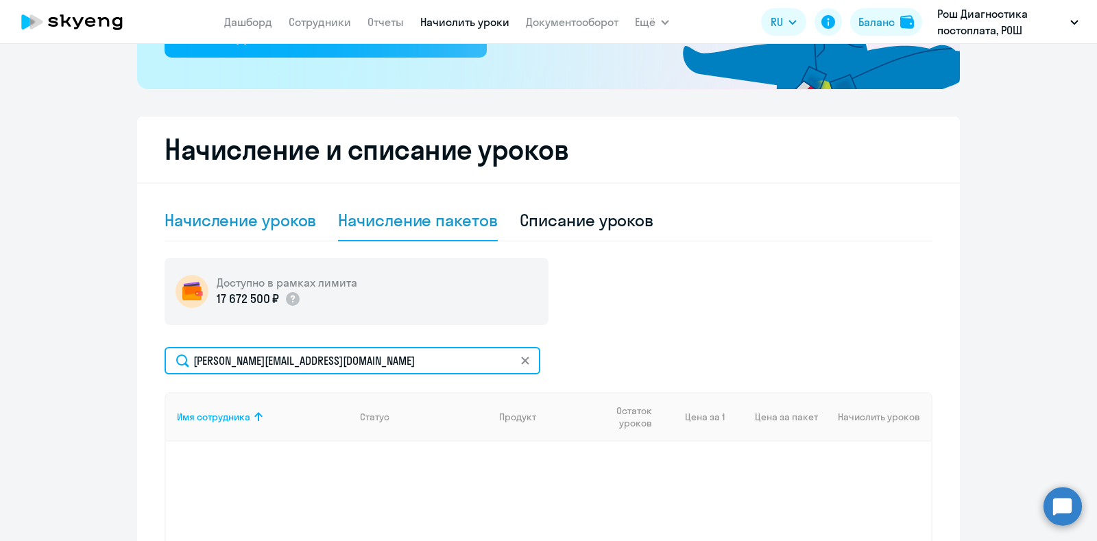
type input "[PERSON_NAME][EMAIL_ADDRESS][DOMAIN_NAME]"
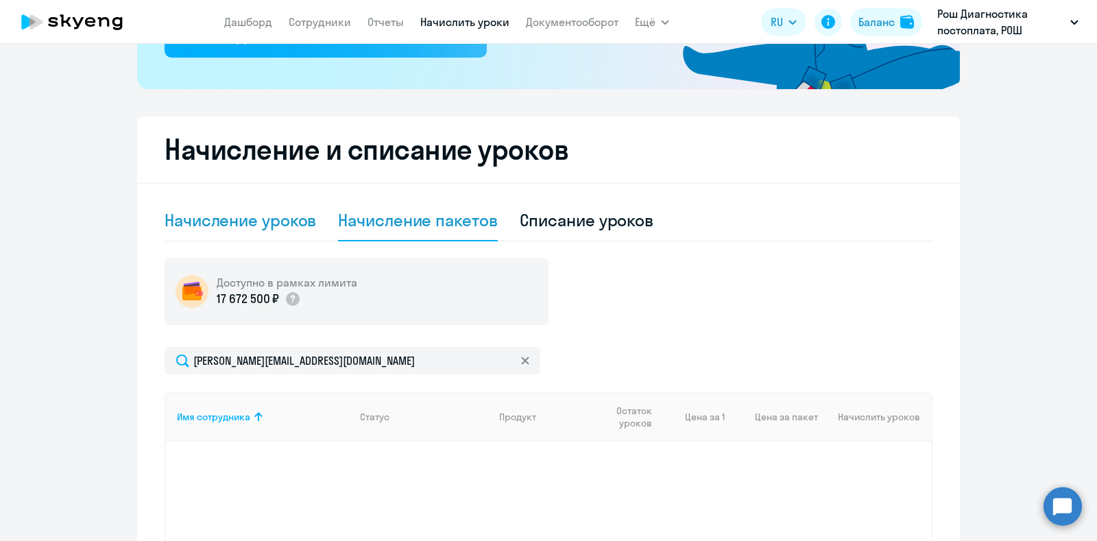
click at [269, 217] on div "Начисление уроков" at bounding box center [240, 220] width 151 height 22
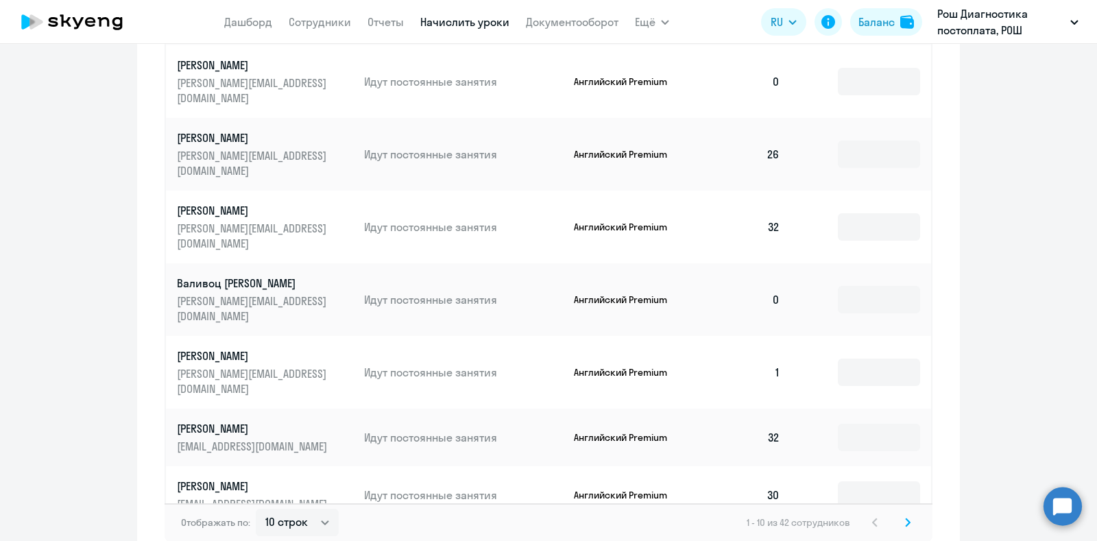
scroll to position [874, 0]
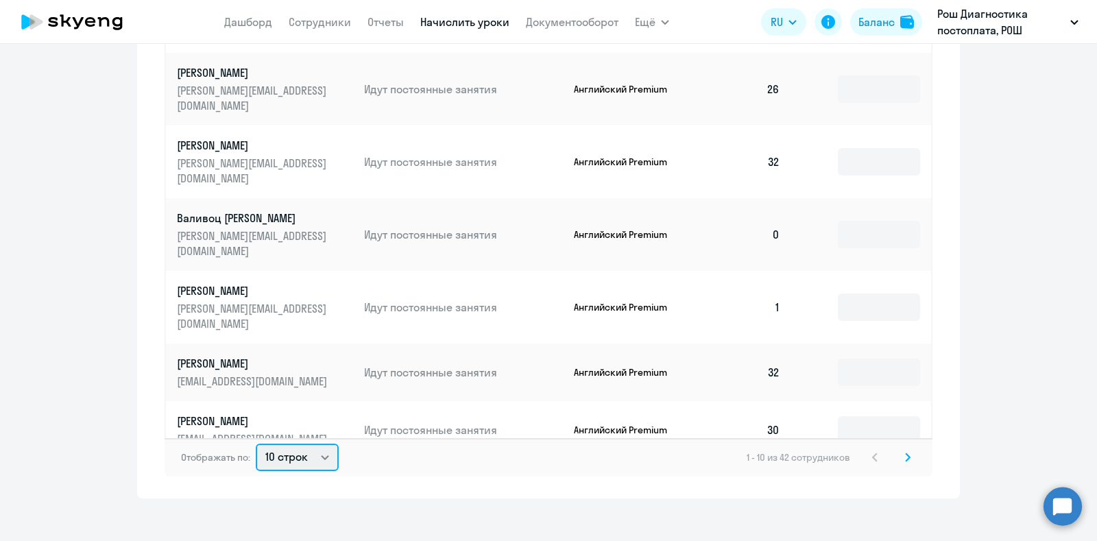
click at [309, 448] on select "10 строк 30 строк 50 строк" at bounding box center [297, 457] width 83 height 27
click at [306, 522] on div "Рекомендуем создать шаблон автоначислений Уроки больше не придётся начислять вр…" at bounding box center [548, 292] width 1097 height 497
click at [307, 458] on select "10 строк 30 строк 50 строк" at bounding box center [297, 457] width 83 height 27
select select "50"
click at [256, 444] on select "10 строк 30 строк 50 строк" at bounding box center [297, 457] width 83 height 27
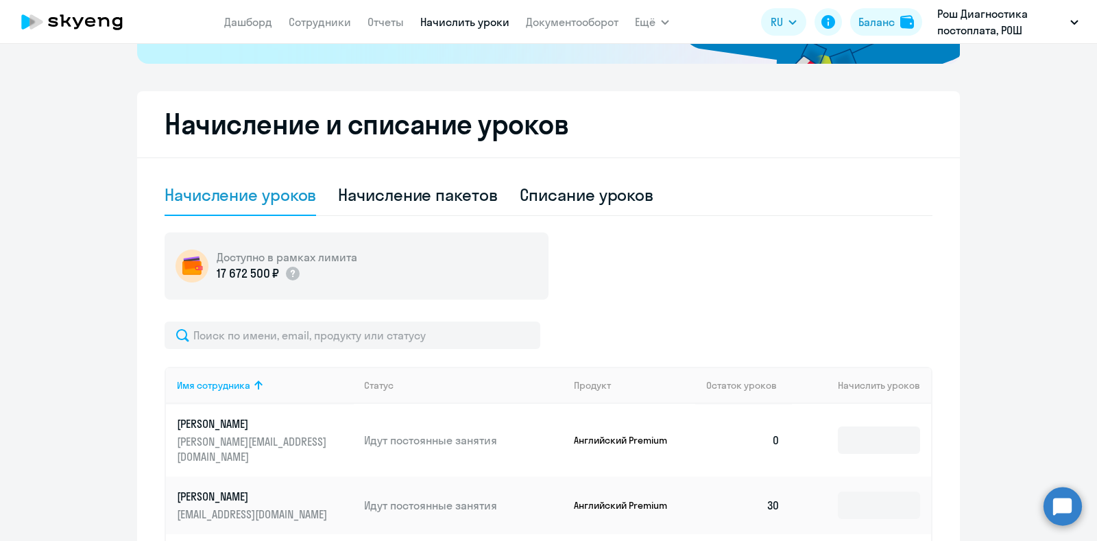
scroll to position [428, 0]
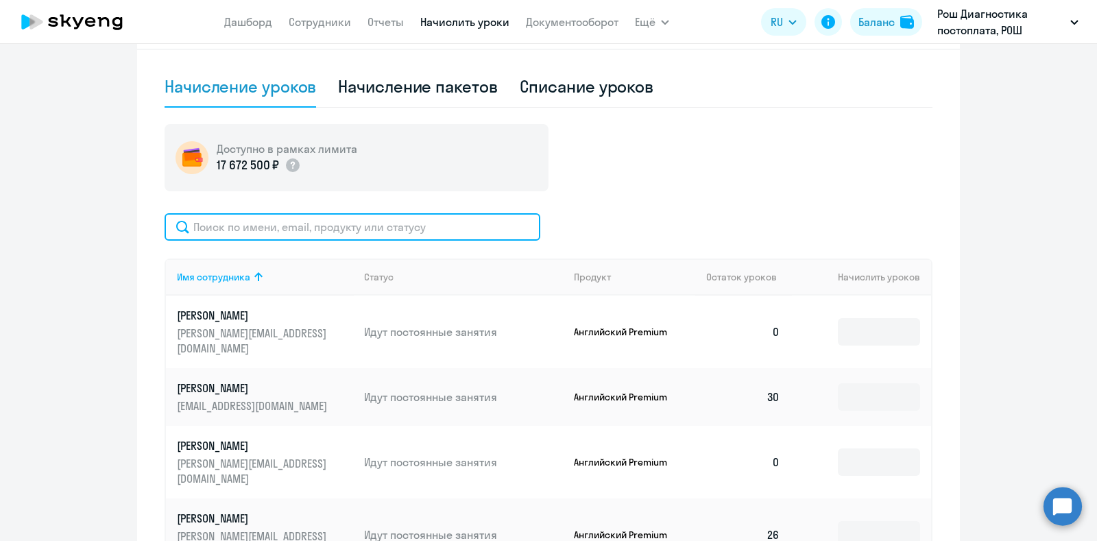
click at [287, 234] on input "text" at bounding box center [353, 226] width 376 height 27
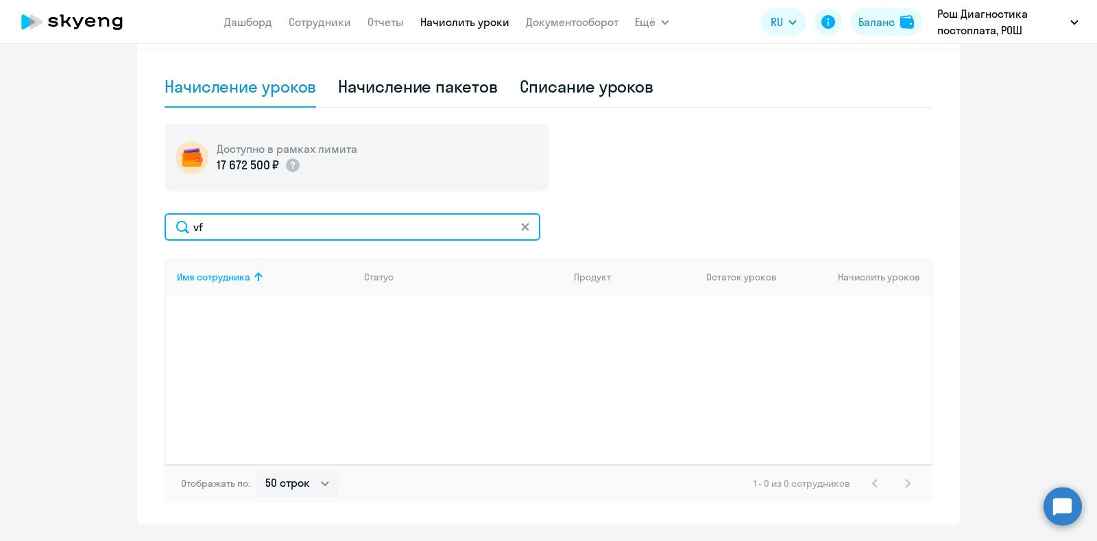
type input "v"
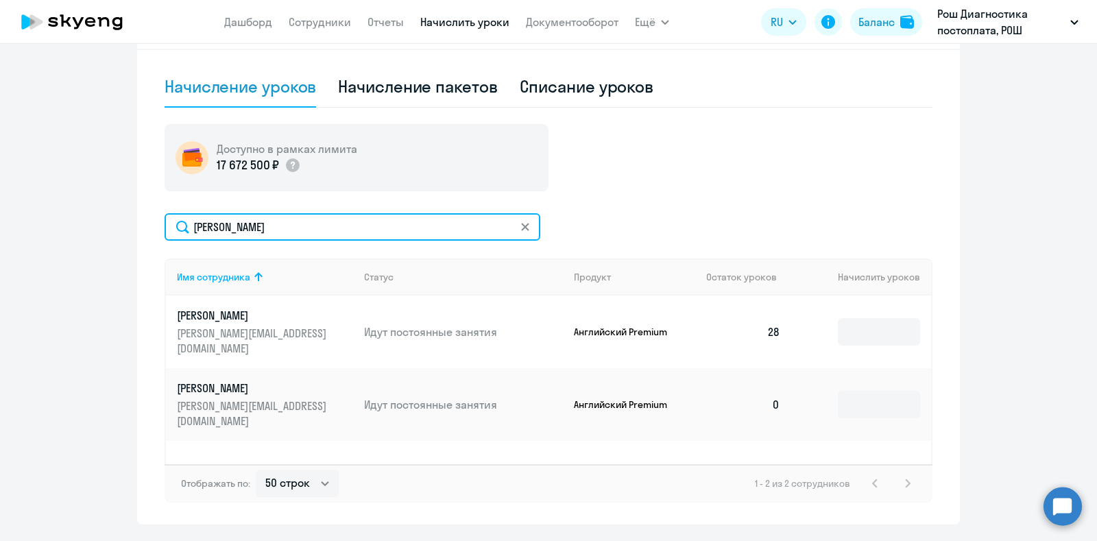
drag, startPoint x: 169, startPoint y: 224, endPoint x: 127, endPoint y: 224, distance: 41.8
click at [127, 224] on ng-component "Рекомендуем создать шаблон автоначислений Уроки больше не придётся начислять вр…" at bounding box center [548, 80] width 1097 height 888
paste input "Kuzina"
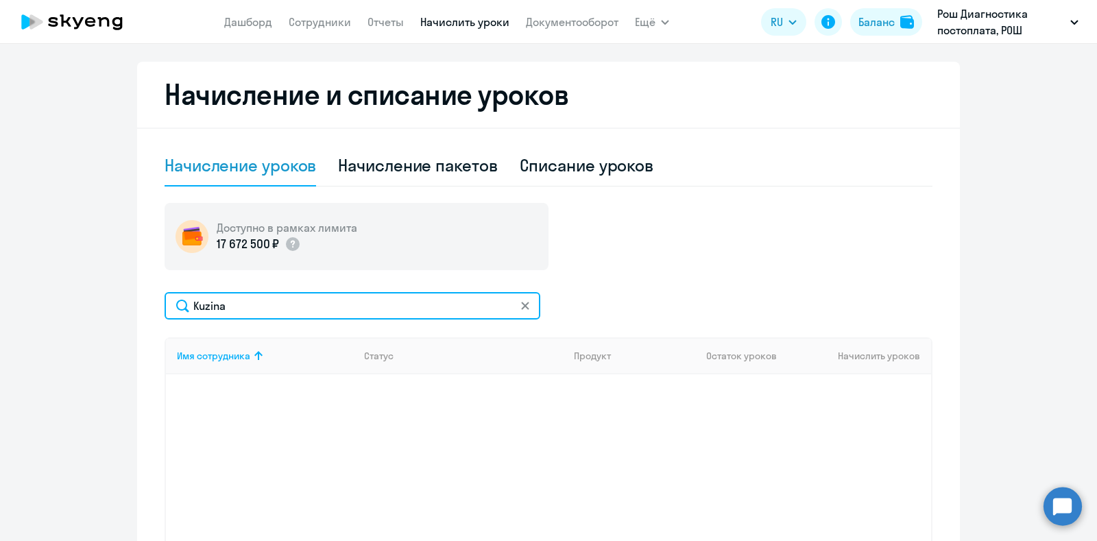
scroll to position [295, 0]
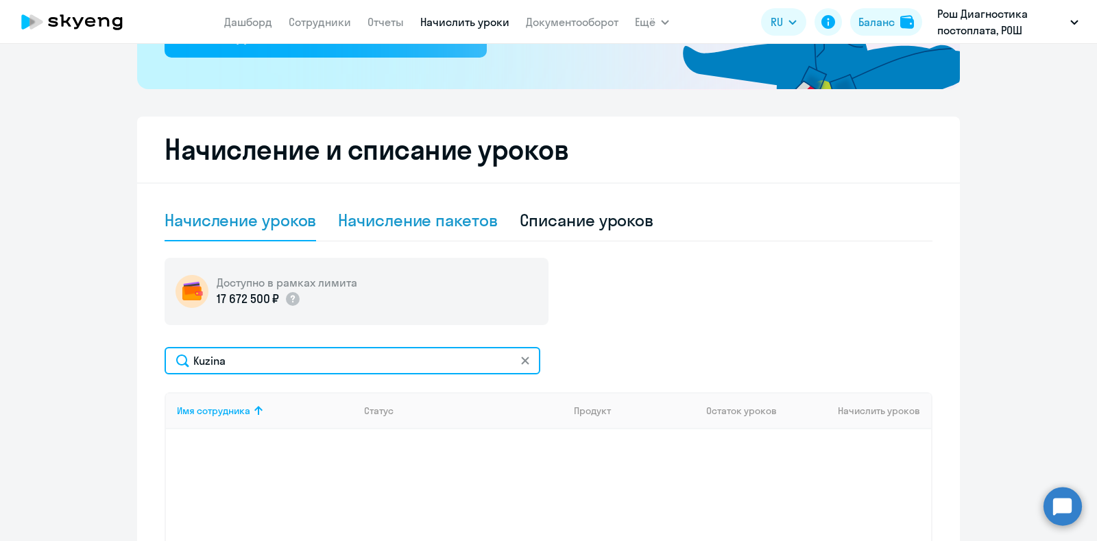
type input "Kuzina"
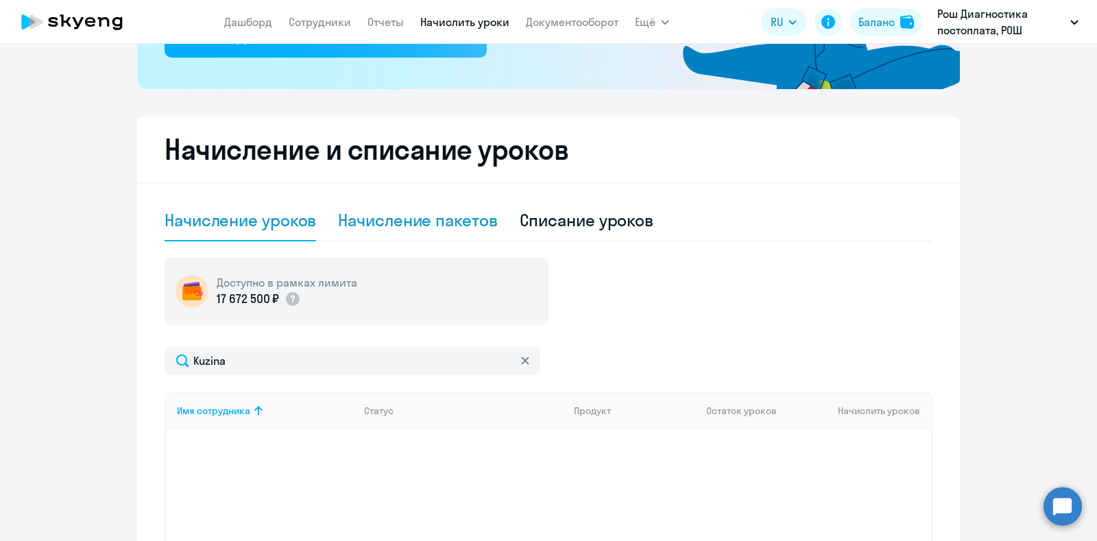
click at [404, 220] on div "Начисление пакетов" at bounding box center [417, 220] width 159 height 22
select select "10"
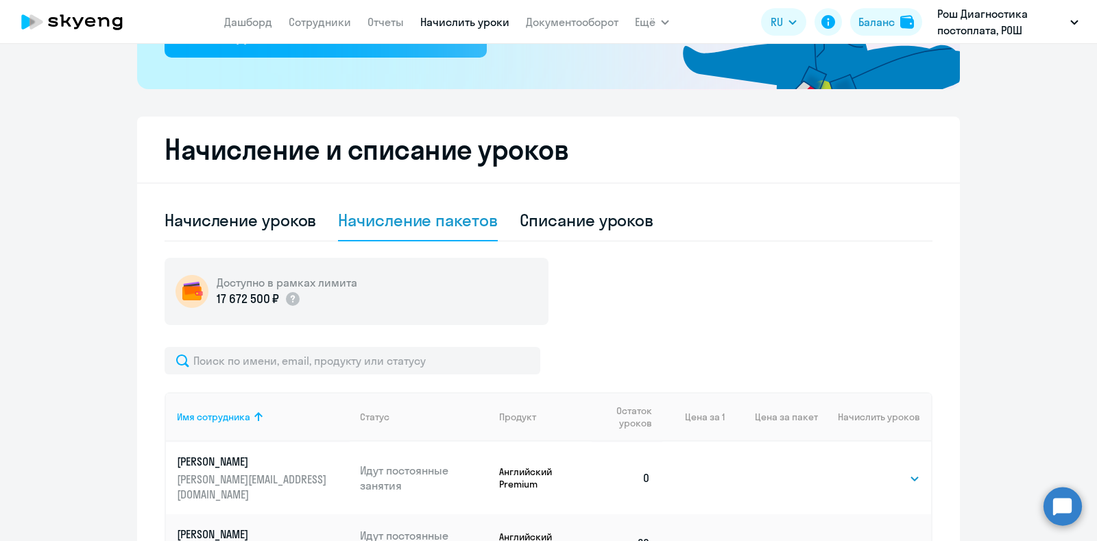
scroll to position [380, 0]
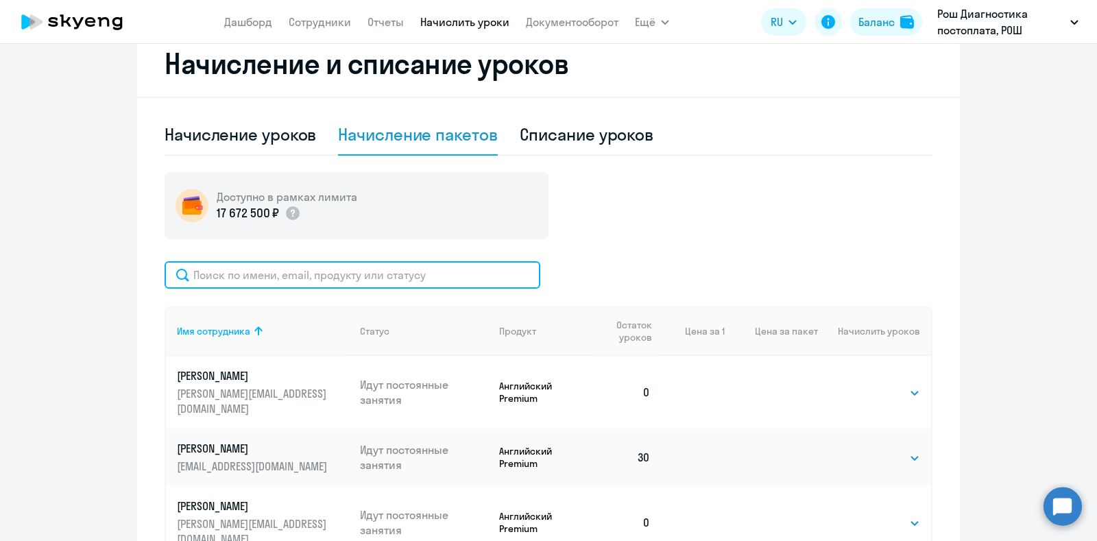
click at [284, 265] on input "text" at bounding box center [353, 274] width 376 height 27
paste input "Kuzina"
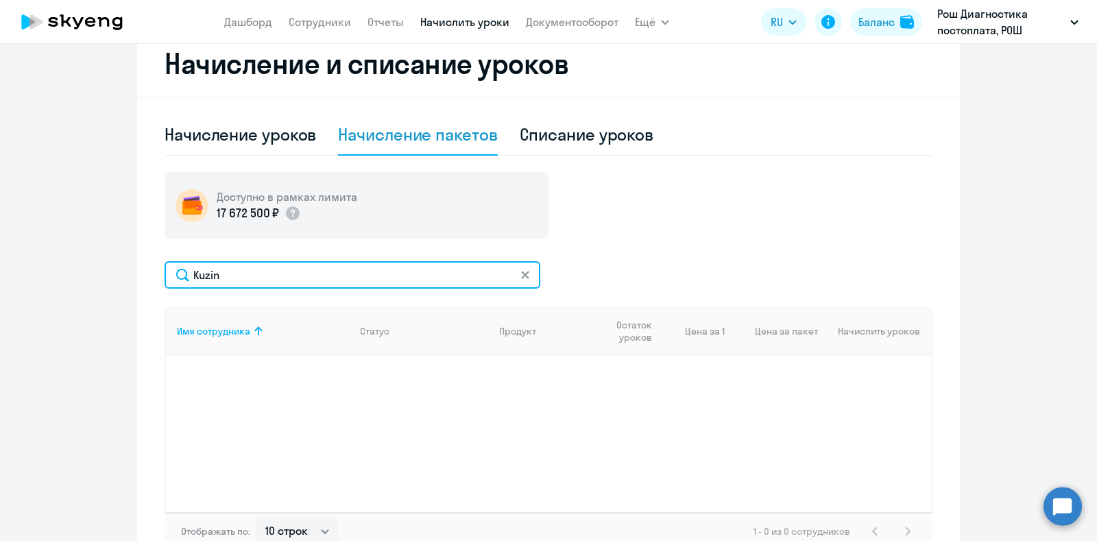
type input "Kuzin"
